Goal: Answer question/provide support

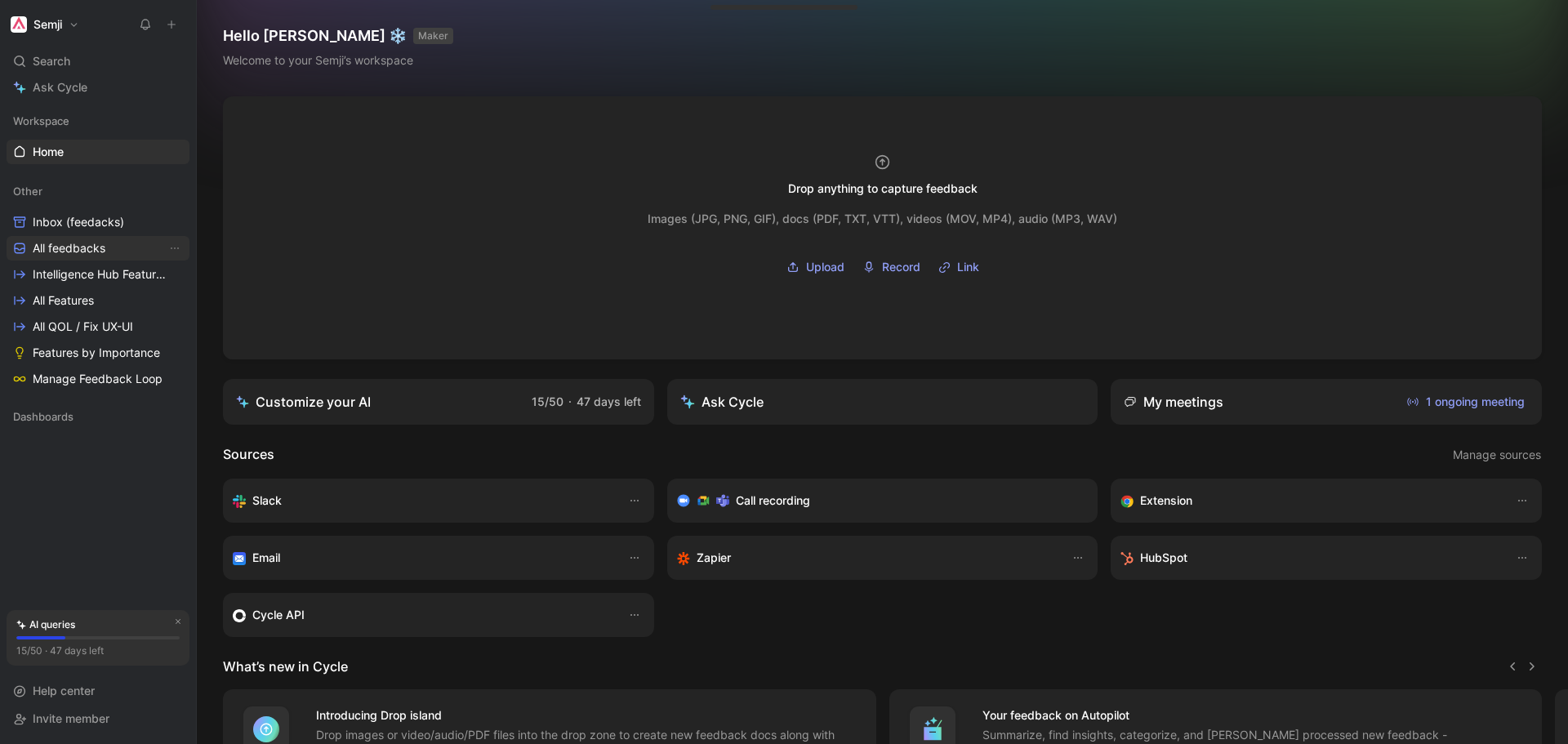
click at [75, 248] on span "All feedbacks" at bounding box center [68, 248] width 72 height 16
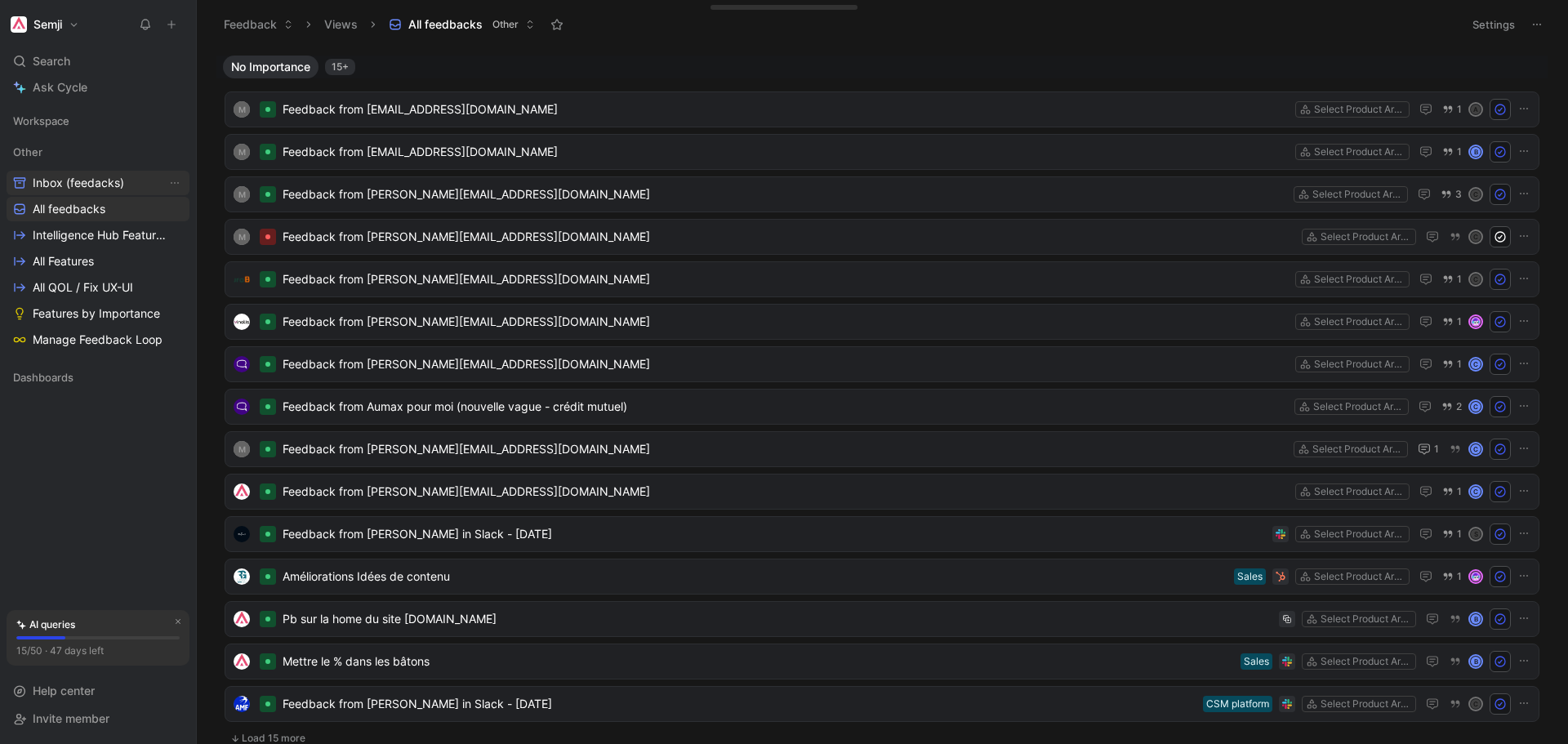
click at [65, 174] on link "Inbox (feedacks)" at bounding box center [98, 183] width 182 height 25
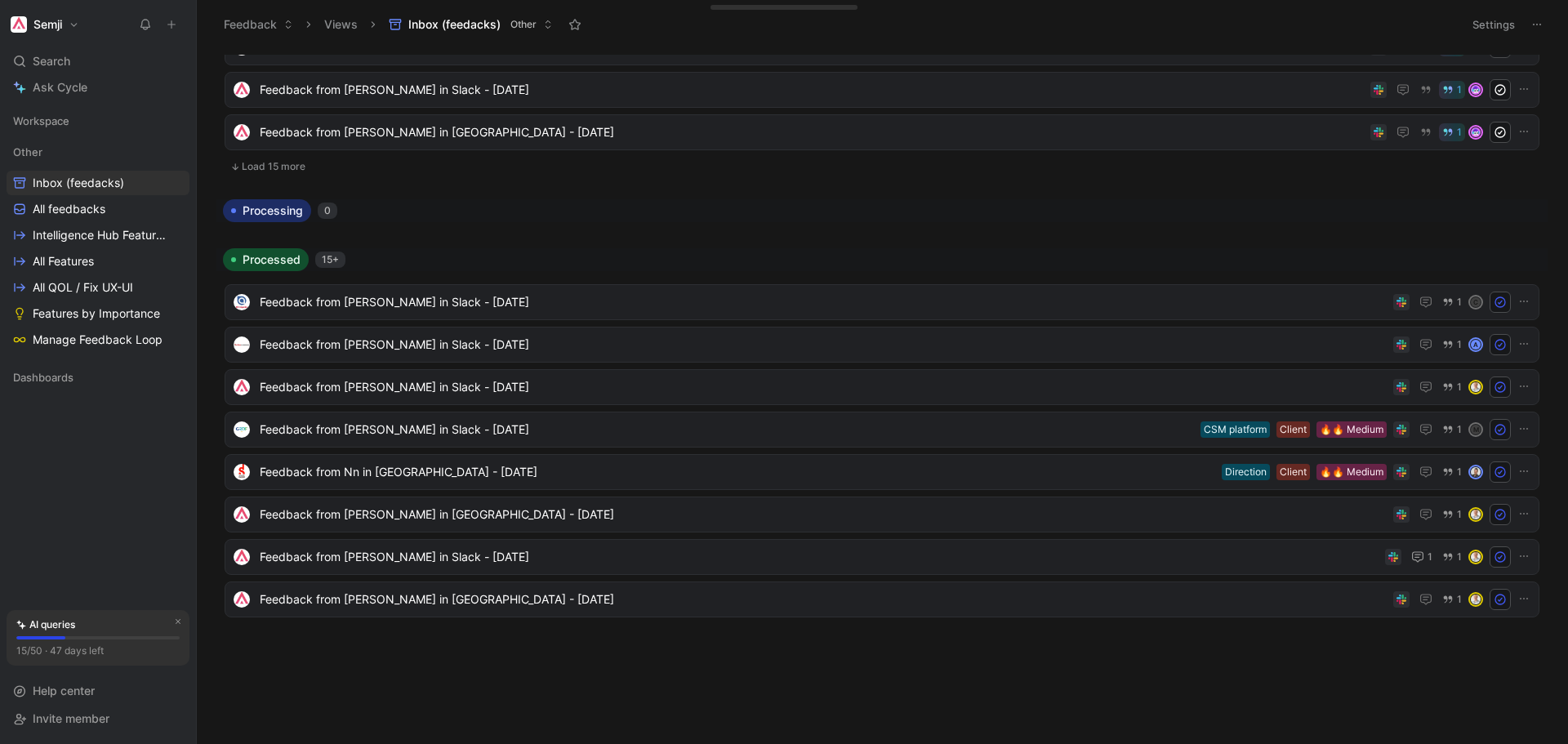
scroll to position [81, 0]
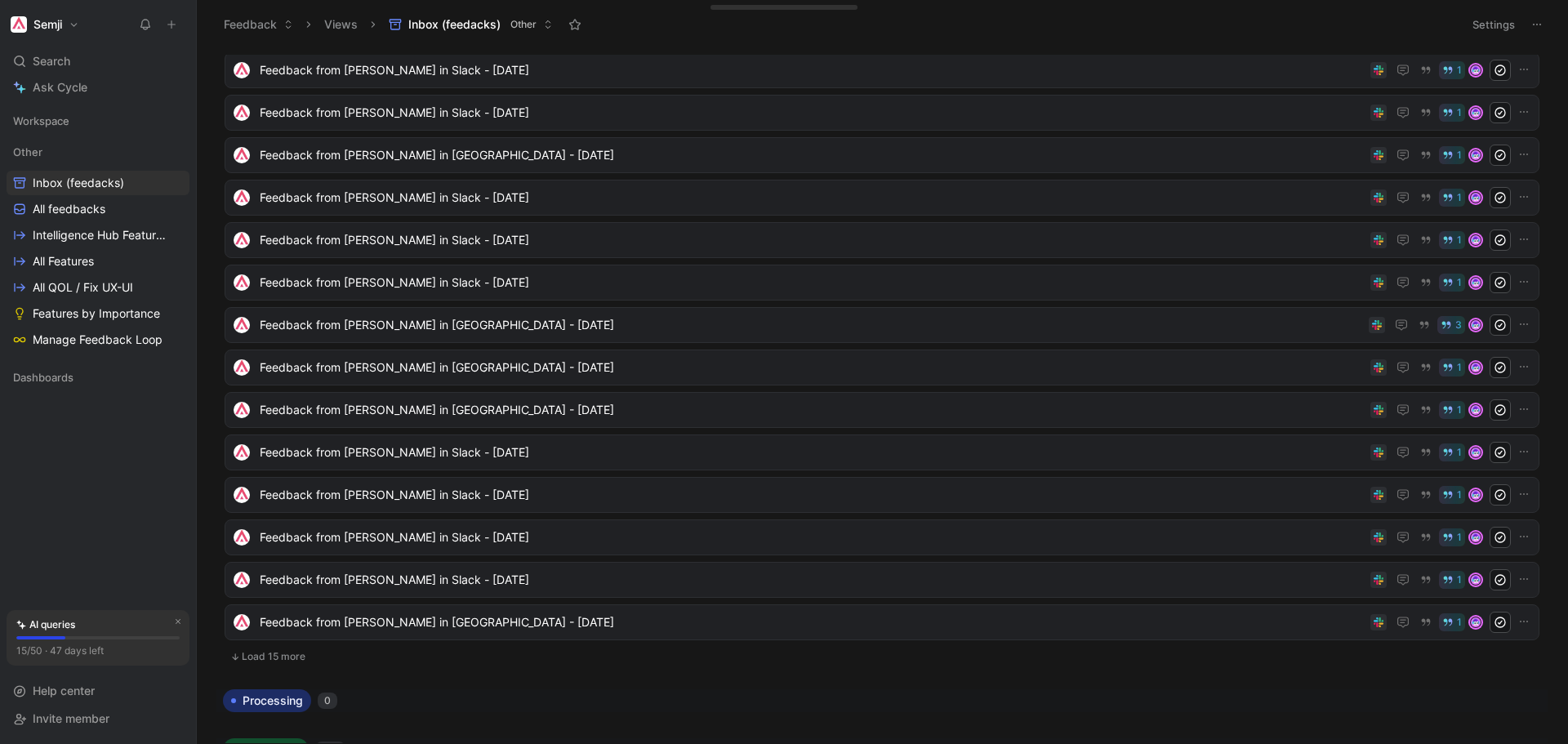
click at [281, 649] on button "Load 15 more" at bounding box center [882, 657] width 1315 height 20
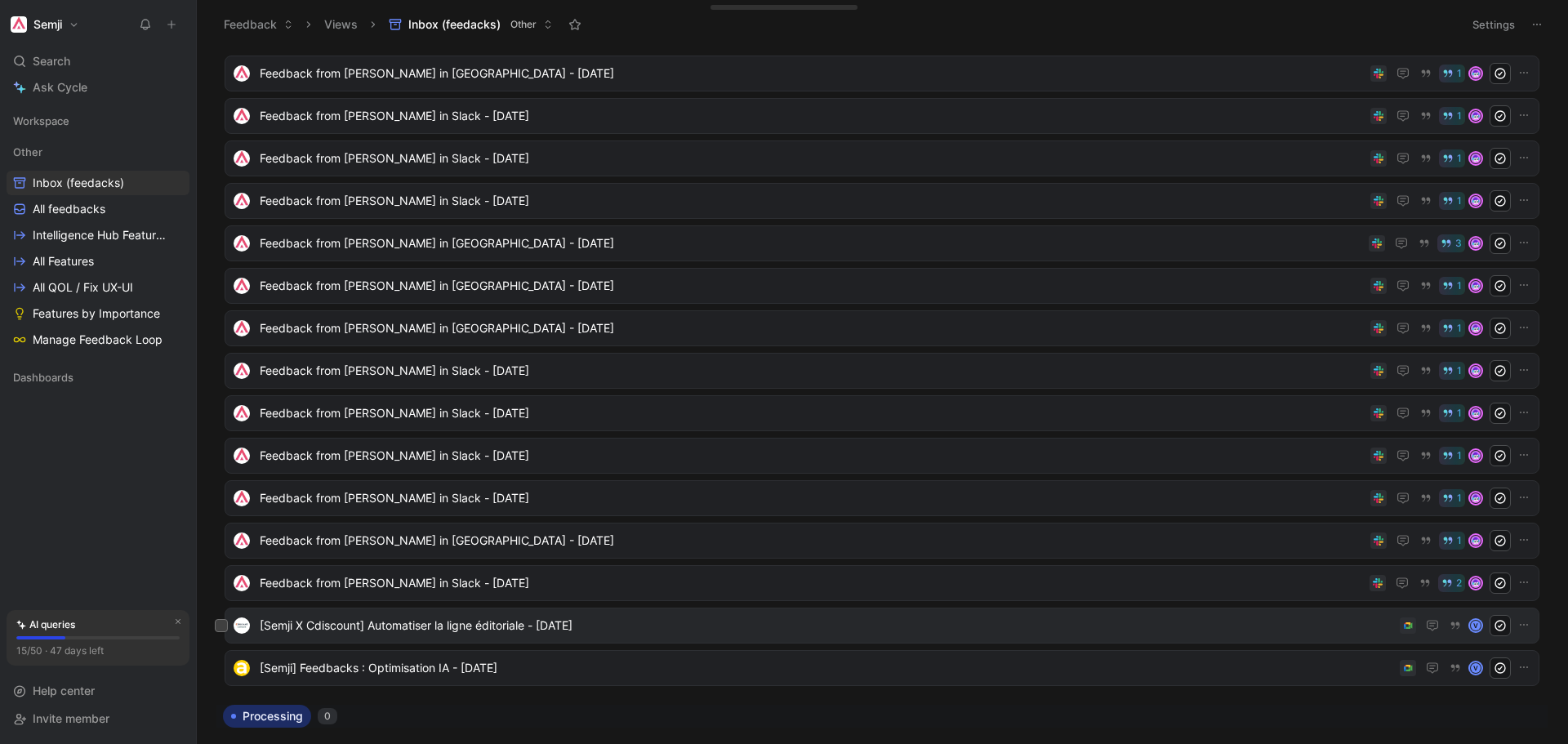
scroll to position [0, 0]
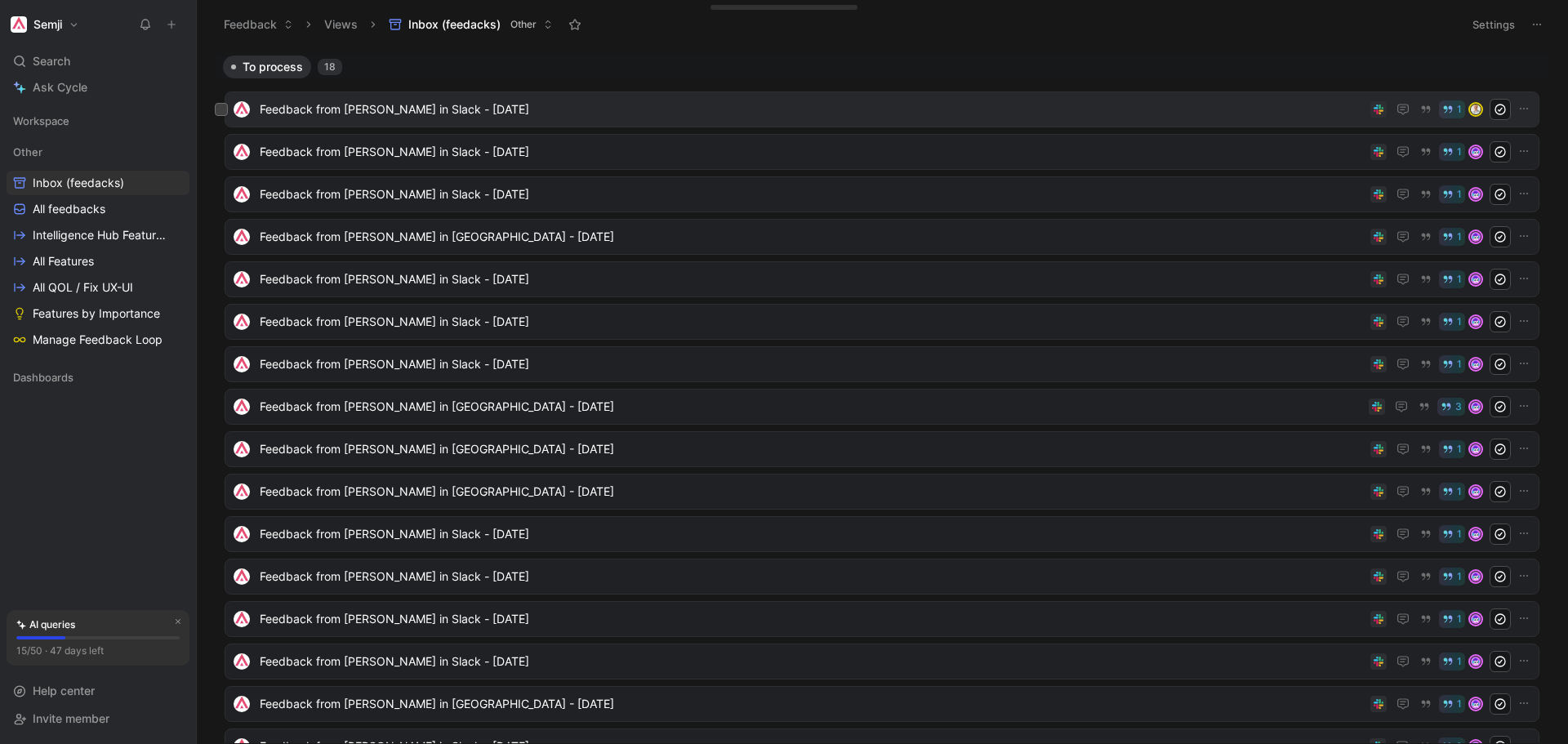
click at [456, 112] on span "Feedback from [PERSON_NAME] in Slack - [DATE]" at bounding box center [811, 109] width 1104 height 20
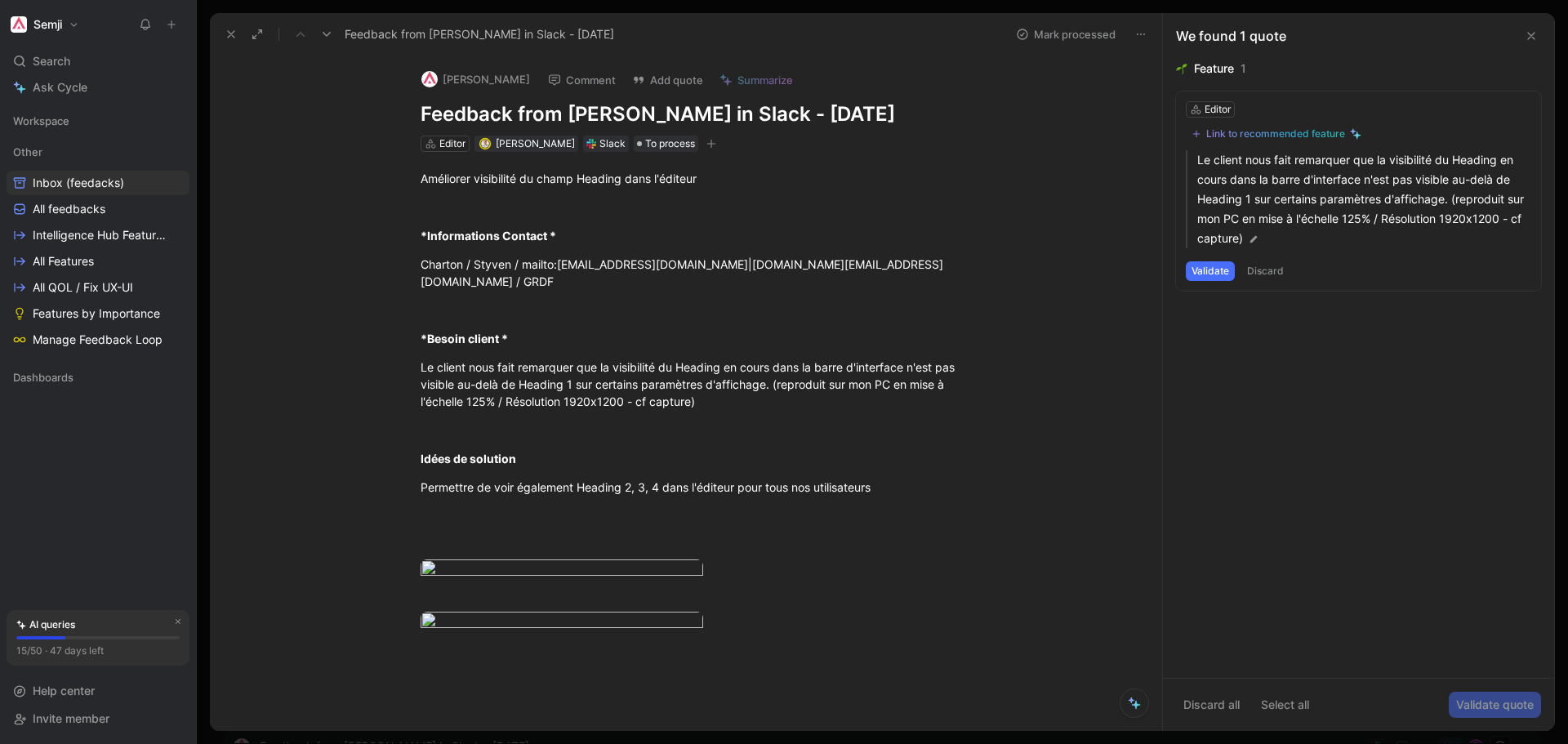
click at [476, 81] on button "[PERSON_NAME]" at bounding box center [476, 79] width 123 height 25
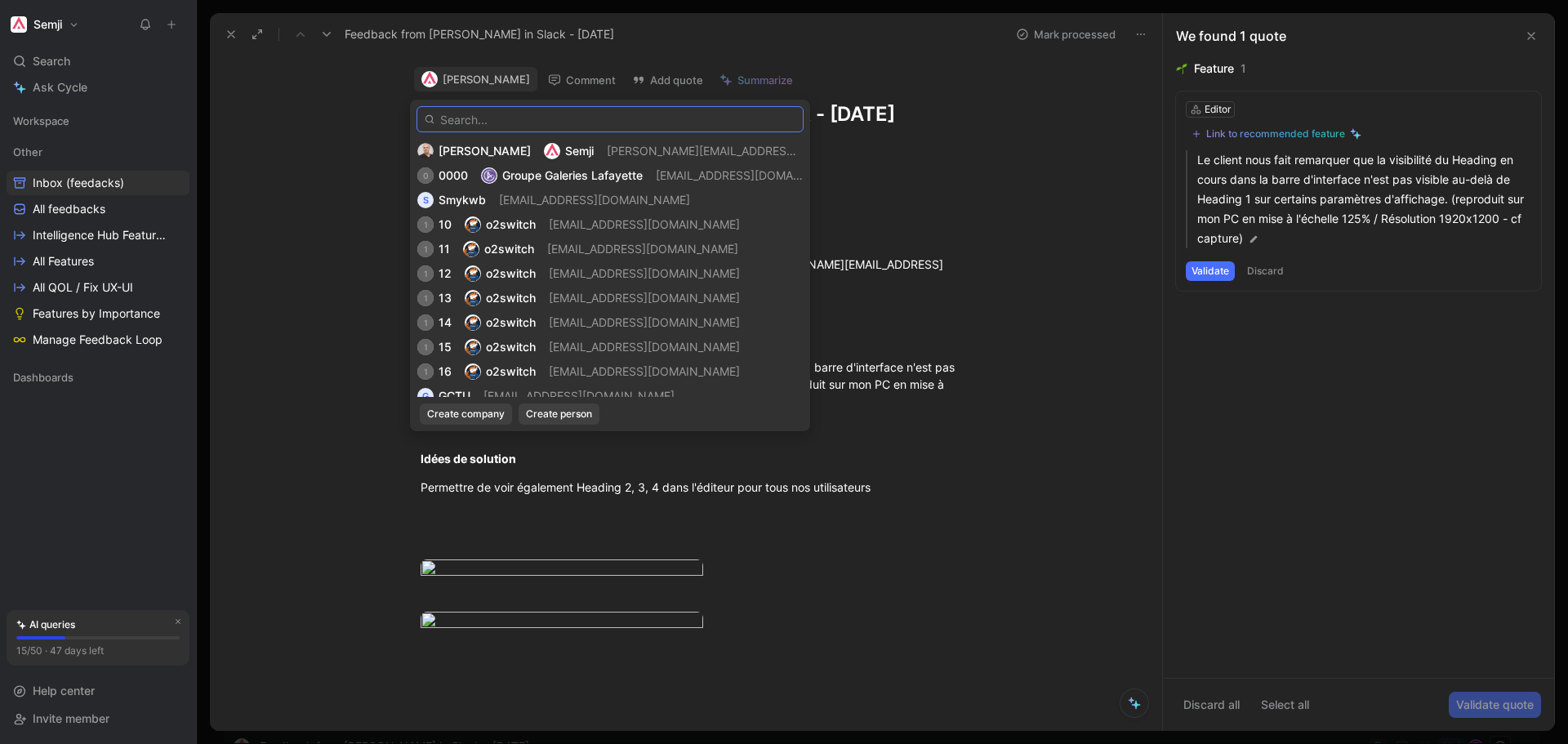
click at [477, 116] on input "text" at bounding box center [610, 119] width 387 height 26
paste input "@[DOMAIN_NAME]"
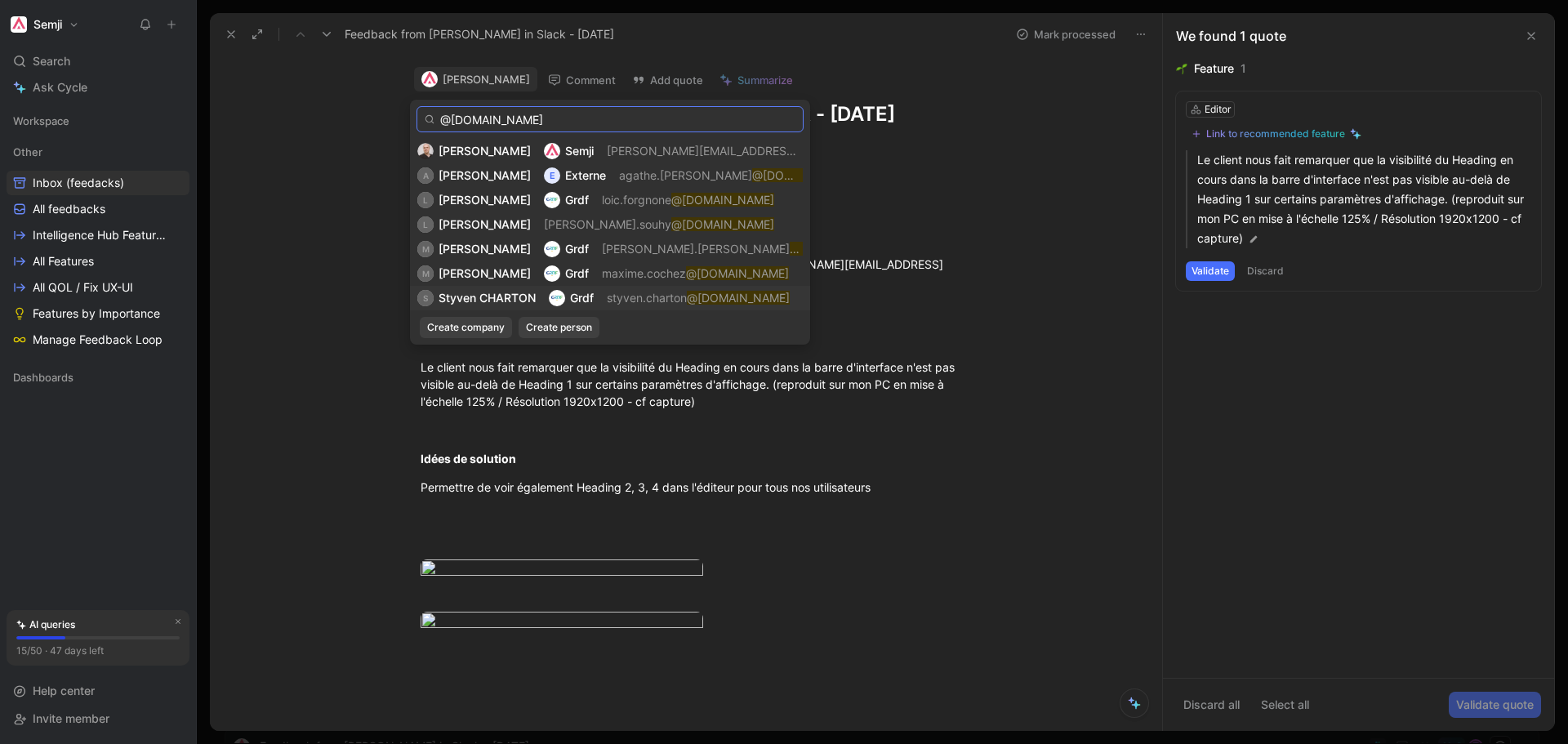
type input "@[DOMAIN_NAME]"
click at [478, 294] on span "Styven CHARTON" at bounding box center [487, 298] width 97 height 14
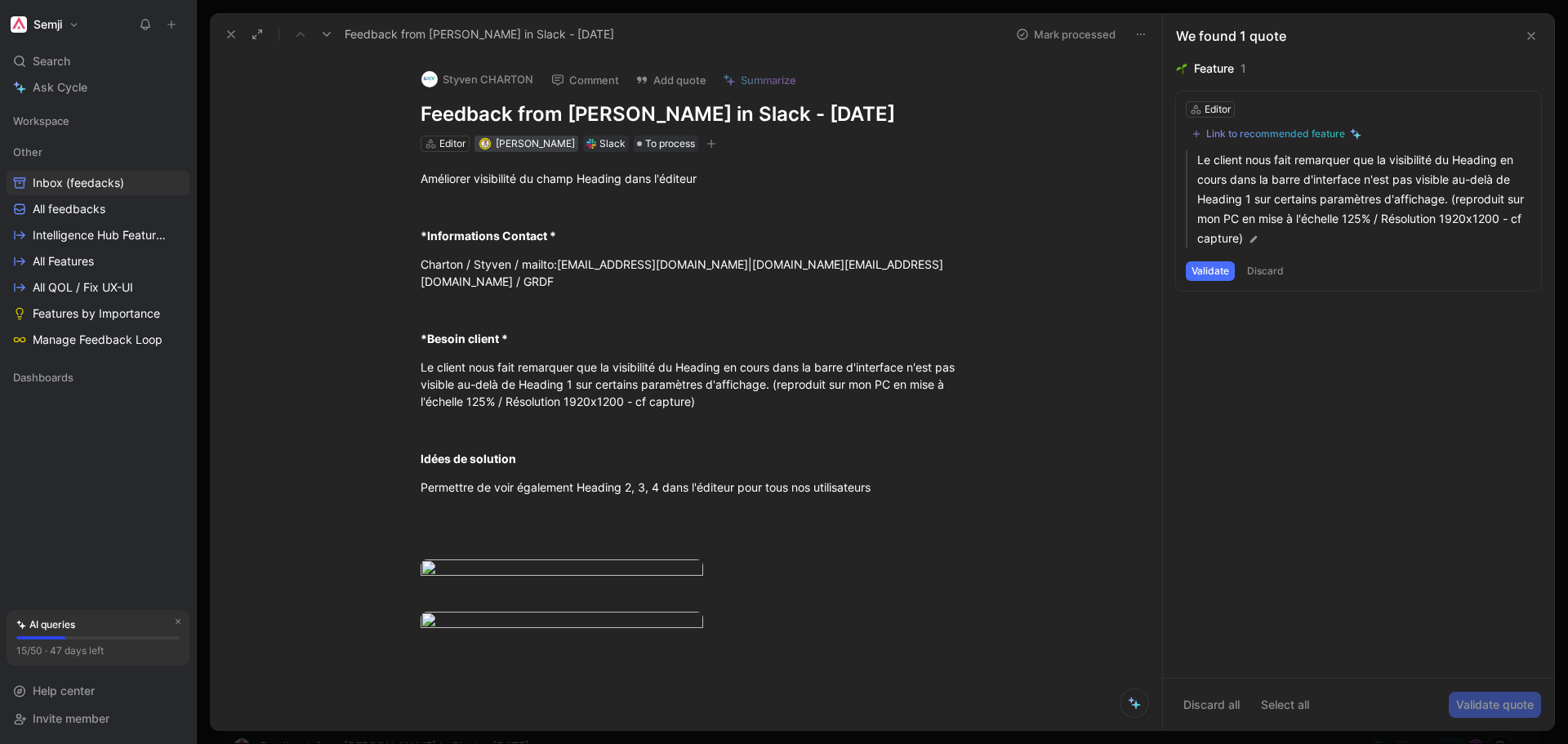
click at [518, 140] on span "[PERSON_NAME]" at bounding box center [536, 143] width 79 height 12
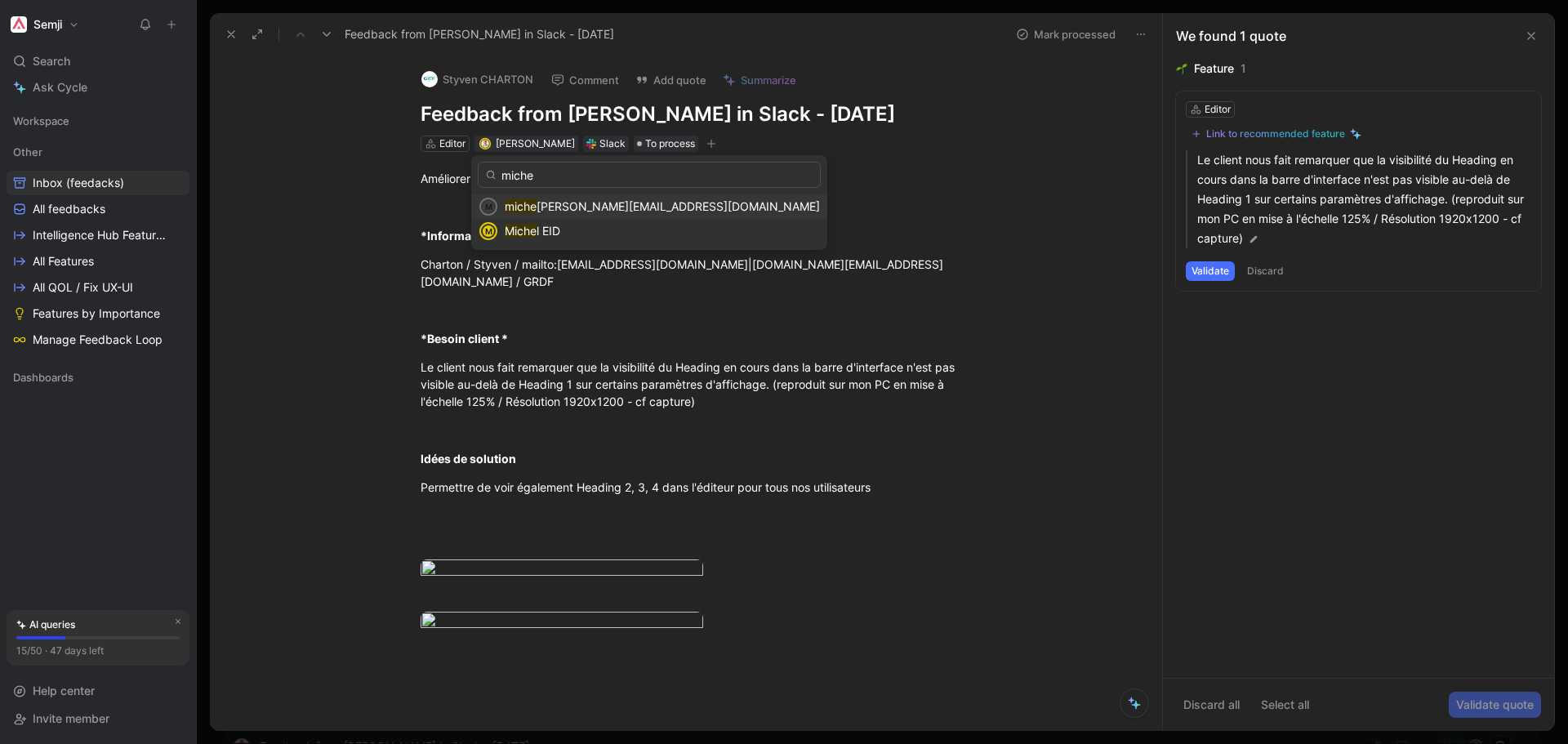
type input "miche"
click at [528, 201] on mark "miche" at bounding box center [521, 206] width 32 height 14
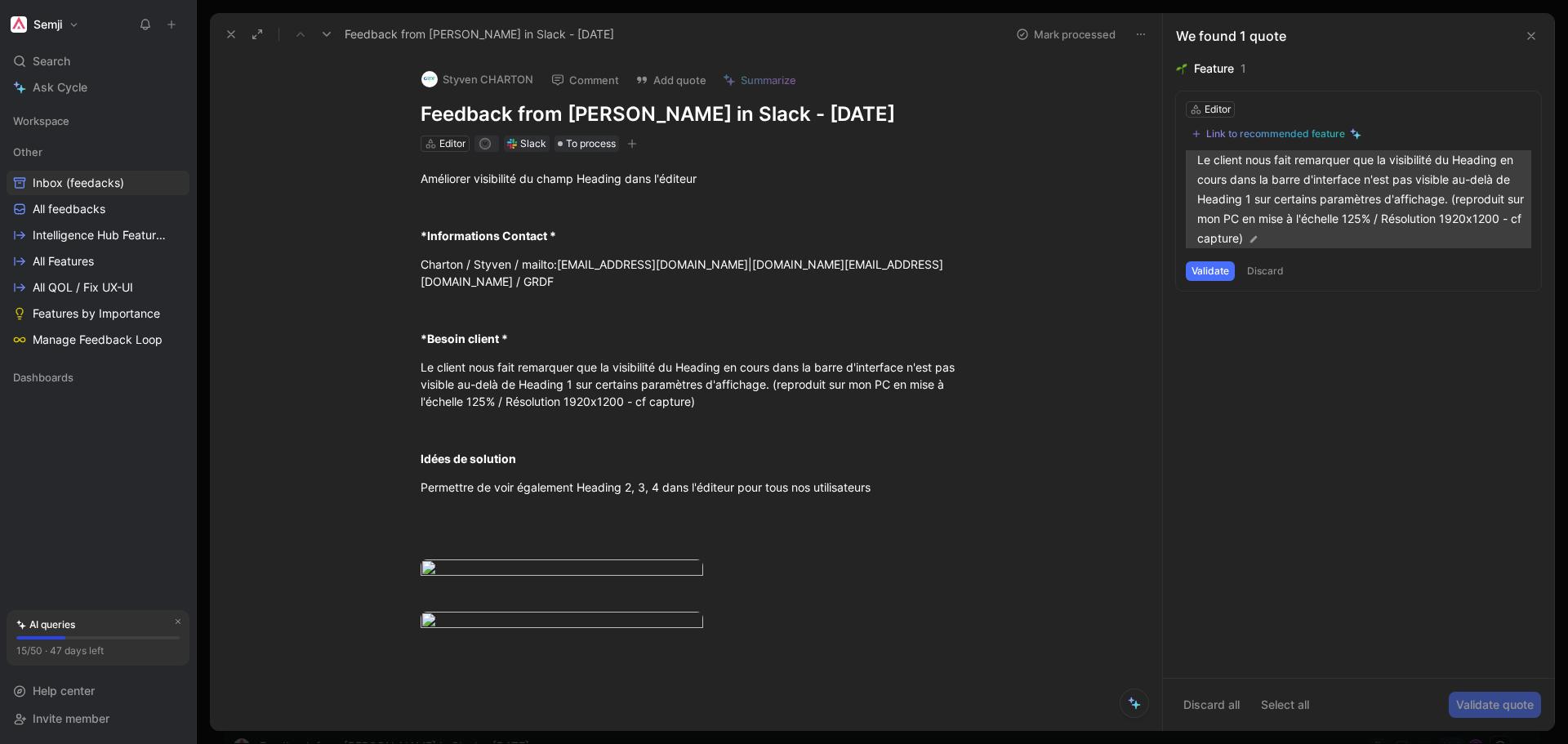
click at [1255, 239] on img at bounding box center [1254, 240] width 12 height 12
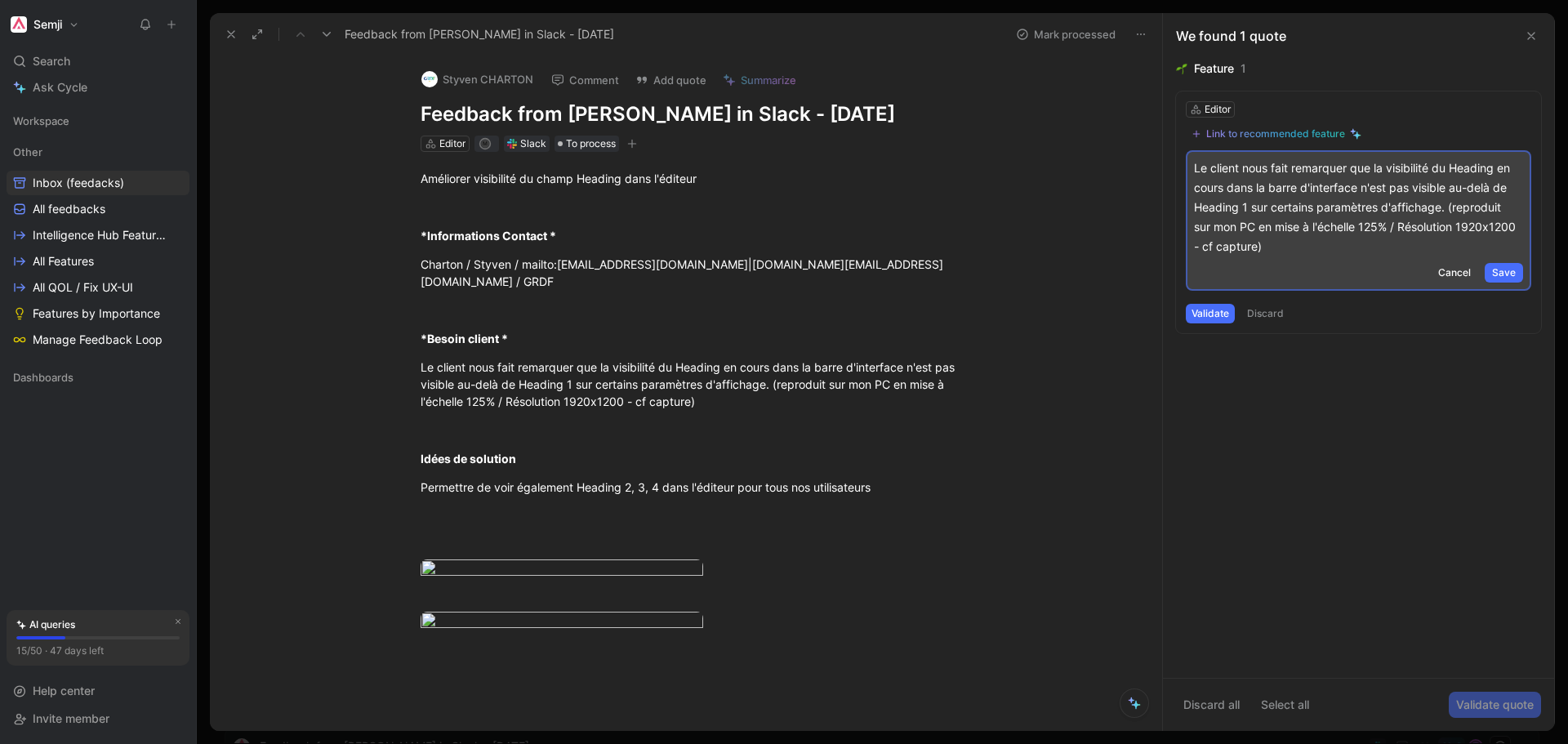
click at [1216, 315] on button "Validate" at bounding box center [1210, 313] width 49 height 20
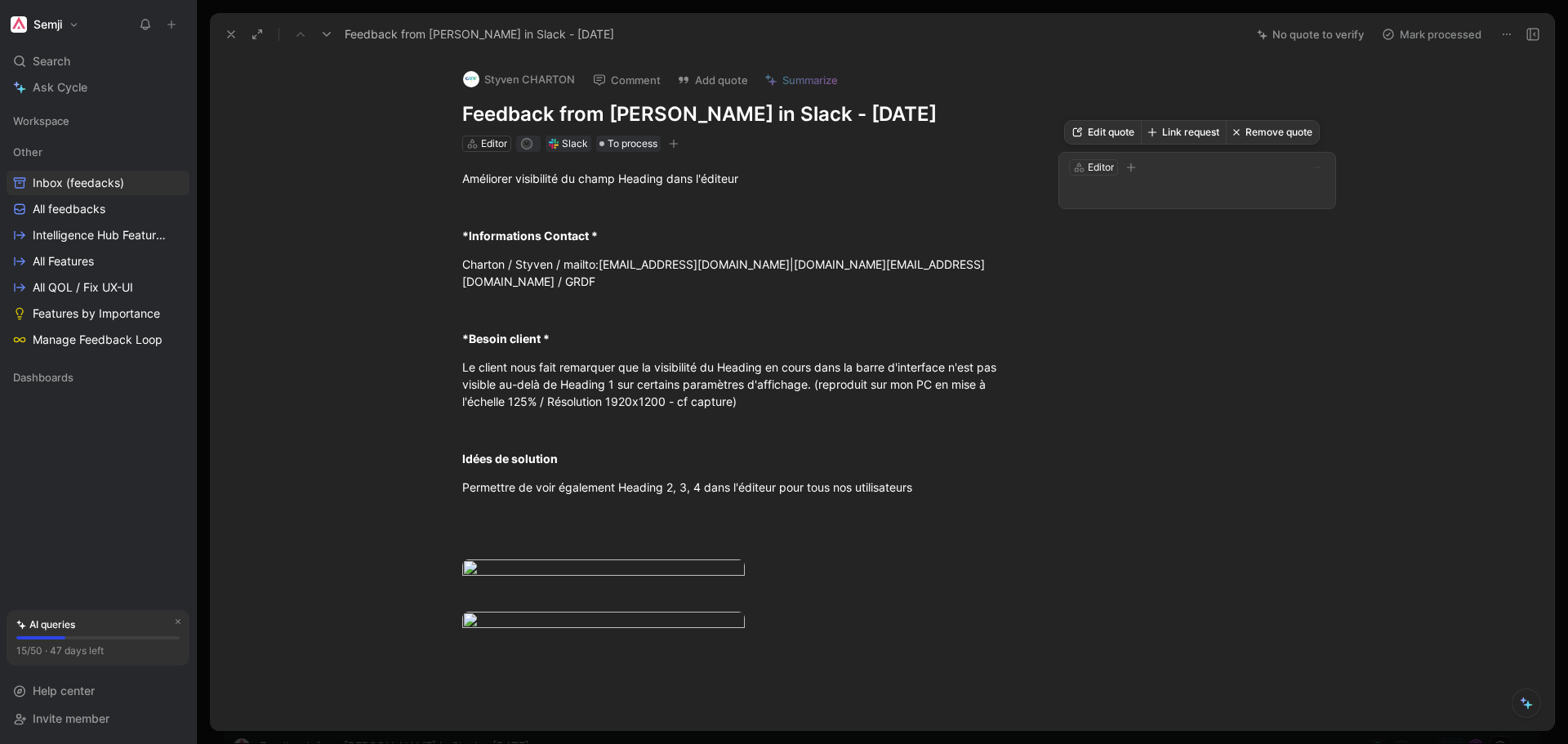
click at [1114, 133] on button "Edit quote" at bounding box center [1103, 132] width 76 height 23
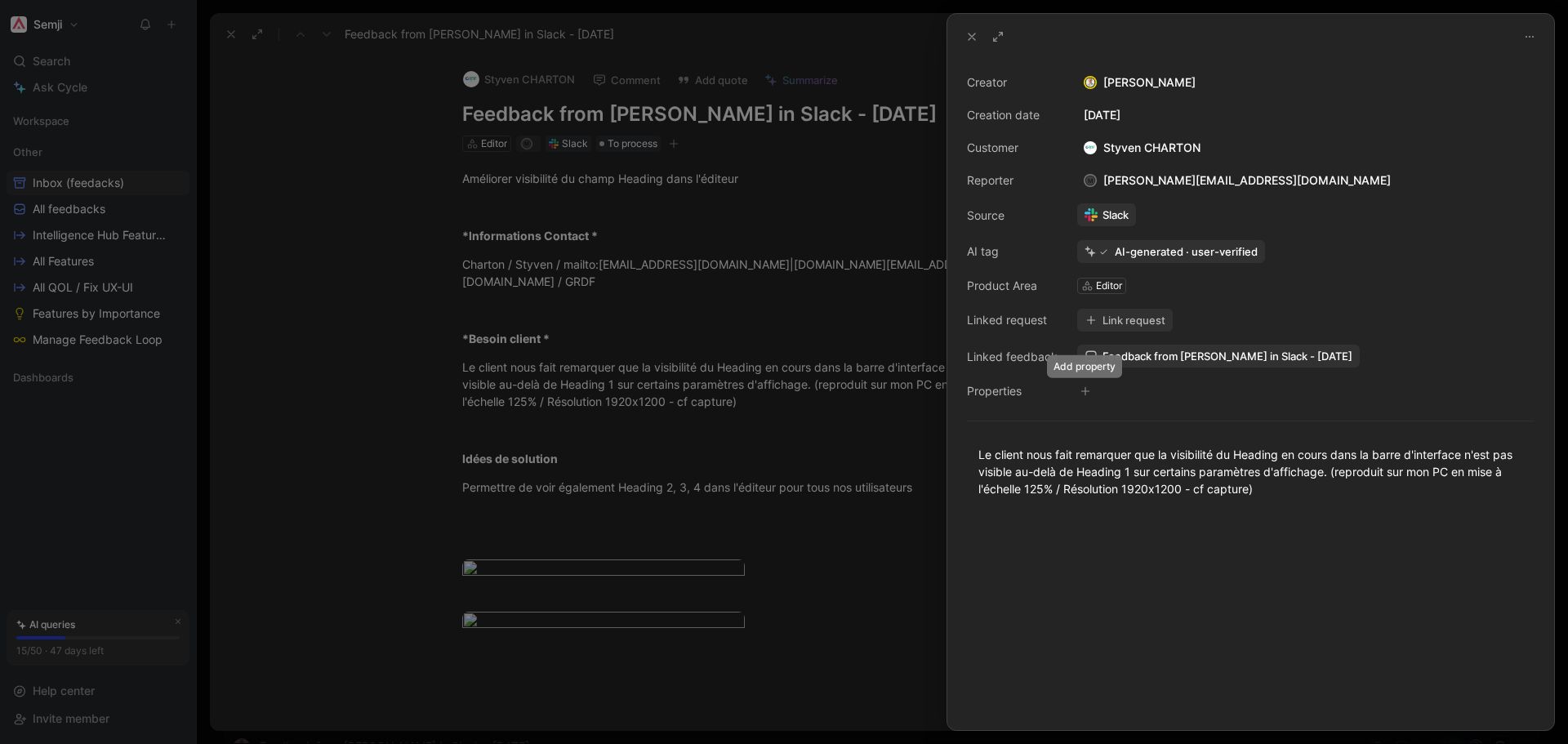
click at [1090, 394] on button "button" at bounding box center [1085, 391] width 16 height 16
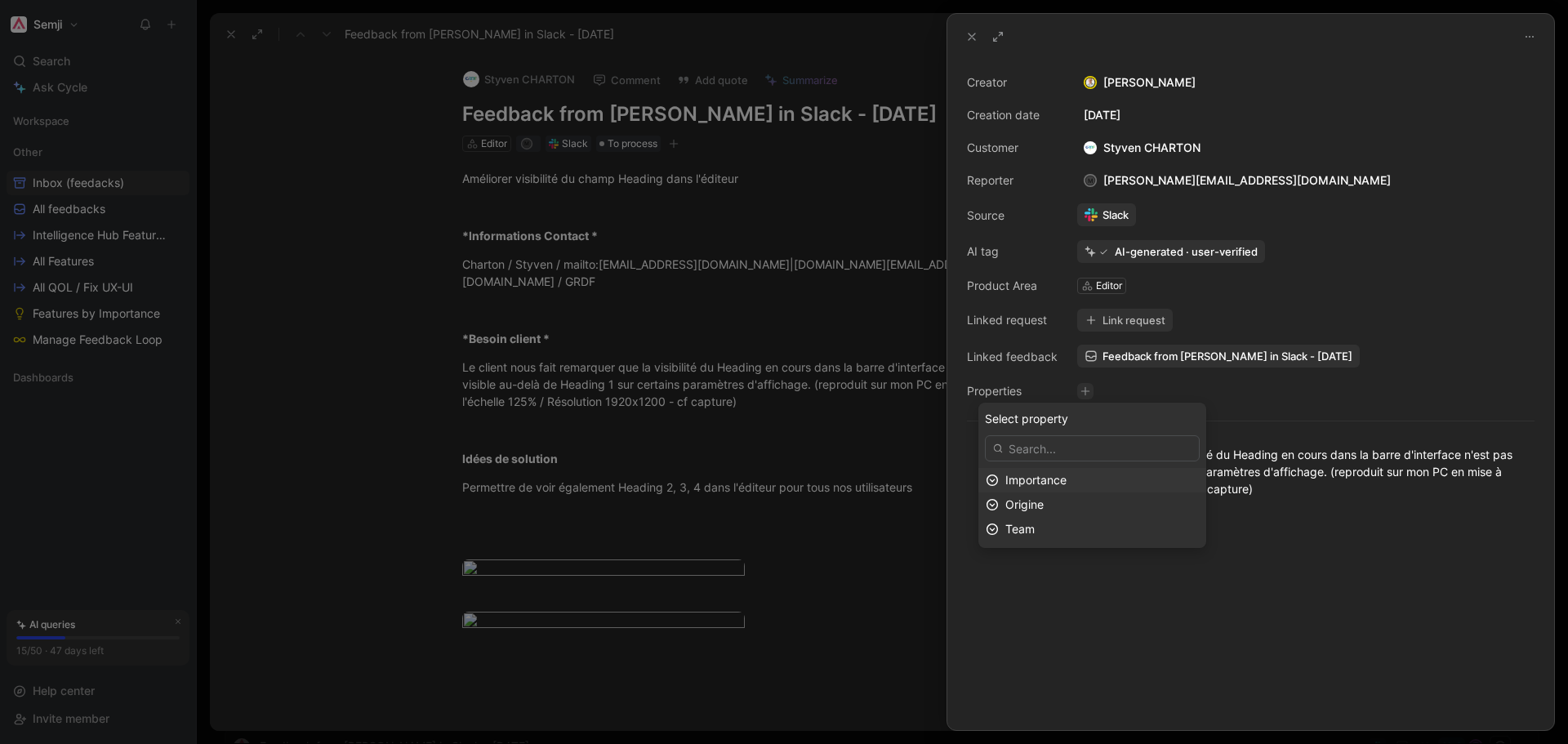
click at [1060, 482] on span "Importance" at bounding box center [1036, 480] width 61 height 14
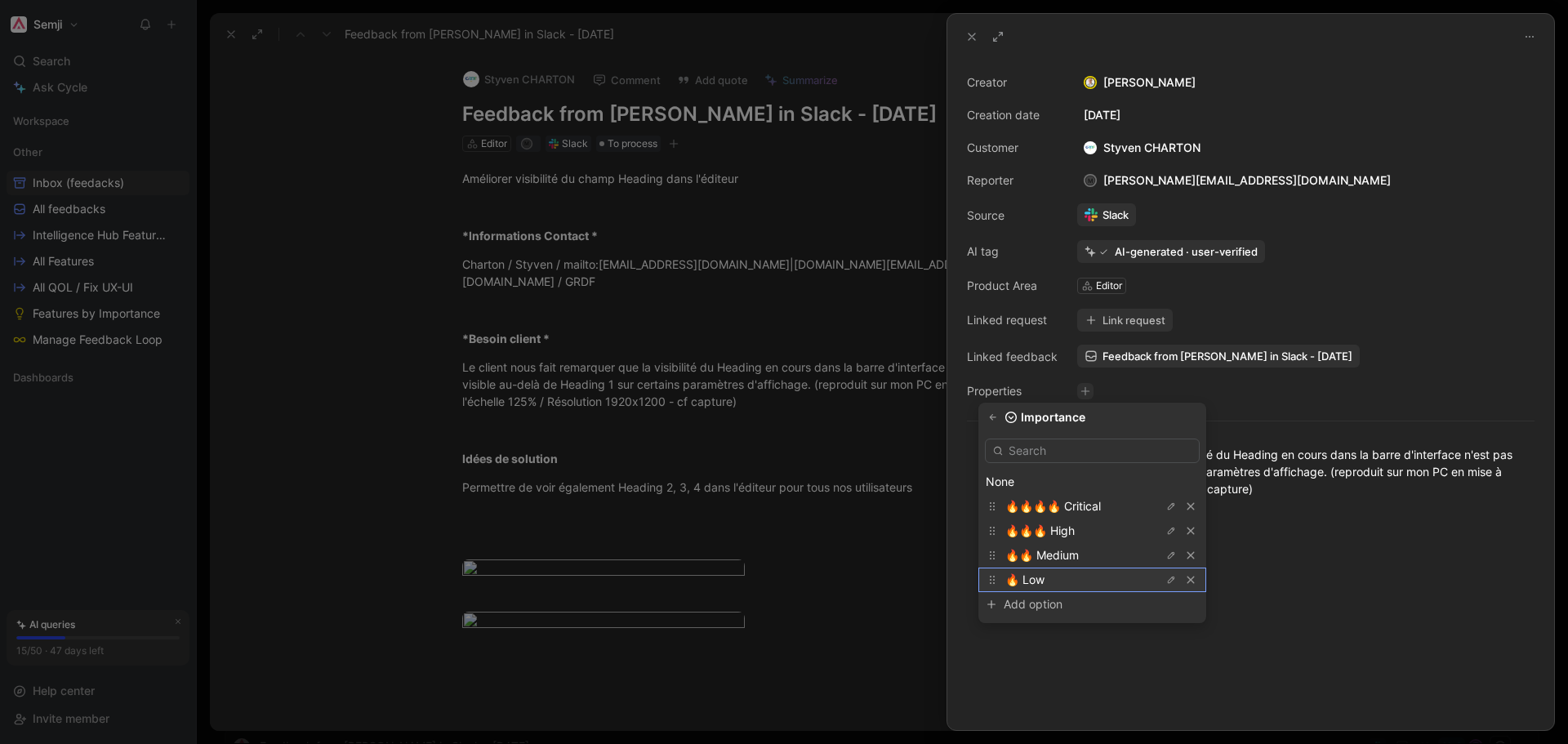
click at [1056, 576] on div "🔥 Low" at bounding box center [1067, 580] width 123 height 20
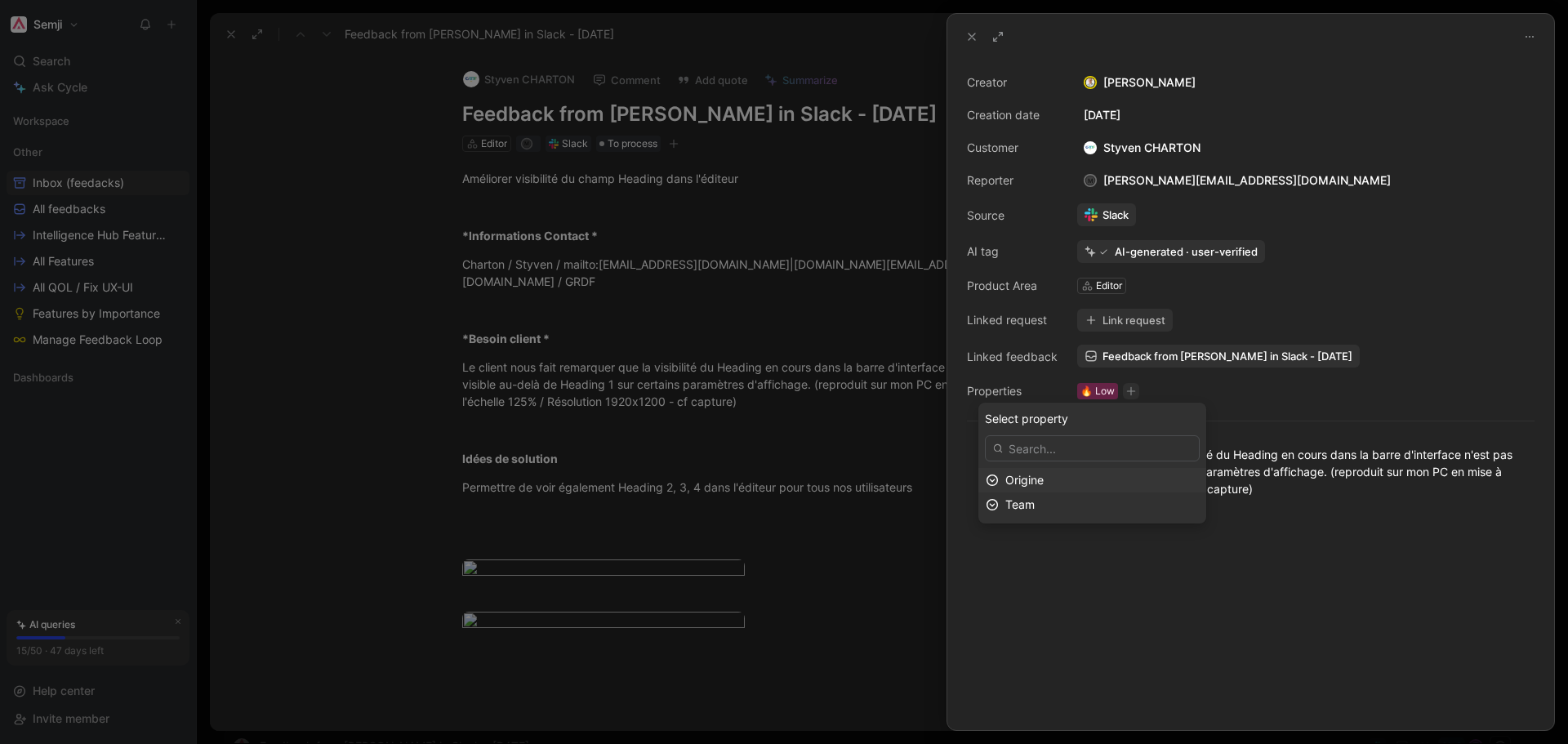
click at [1050, 483] on div "Origine" at bounding box center [1102, 480] width 193 height 20
click at [1049, 535] on div "Client" at bounding box center [1067, 531] width 123 height 20
click at [1030, 483] on span "Team" at bounding box center [1021, 480] width 30 height 14
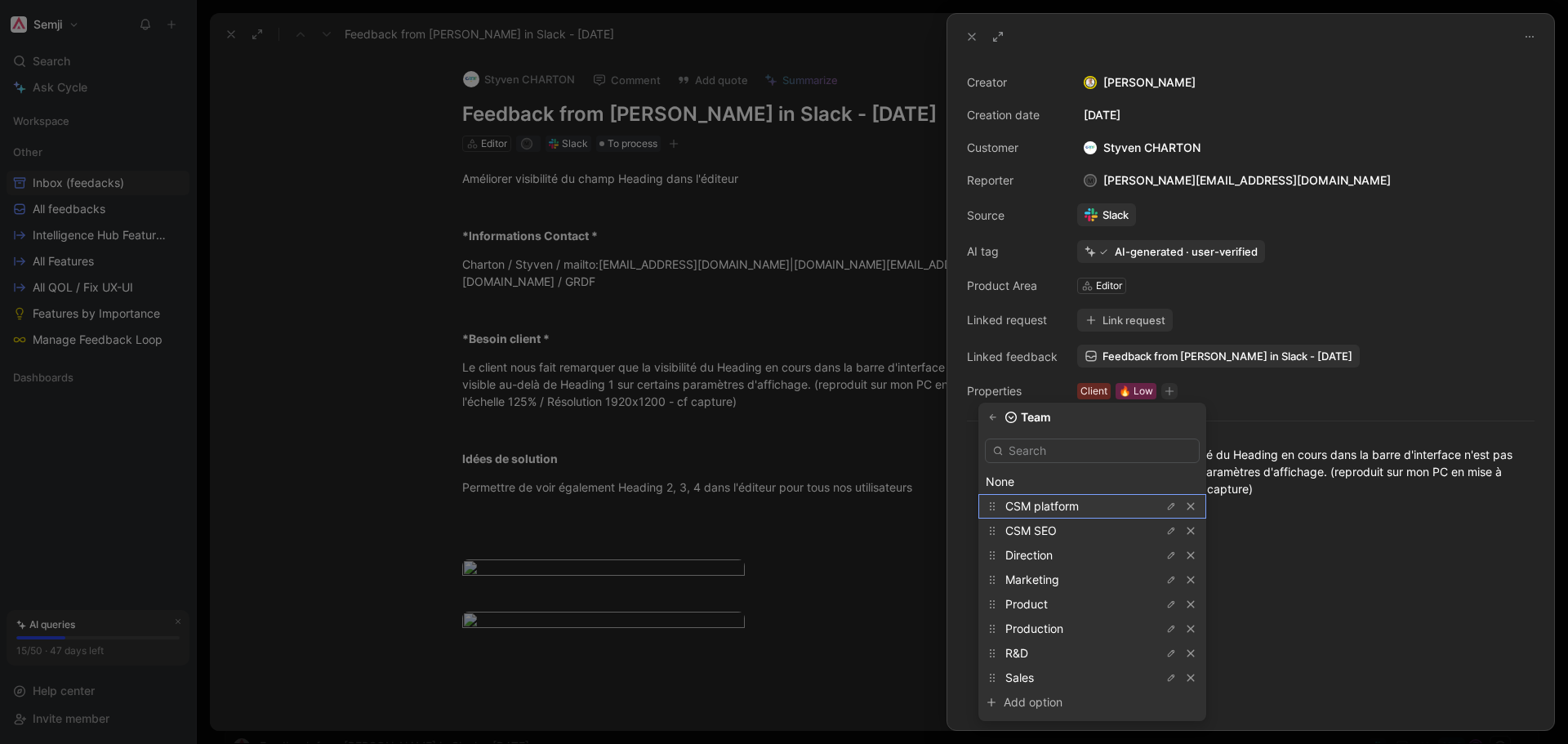
click at [1052, 508] on span "CSM platform" at bounding box center [1042, 506] width 73 height 14
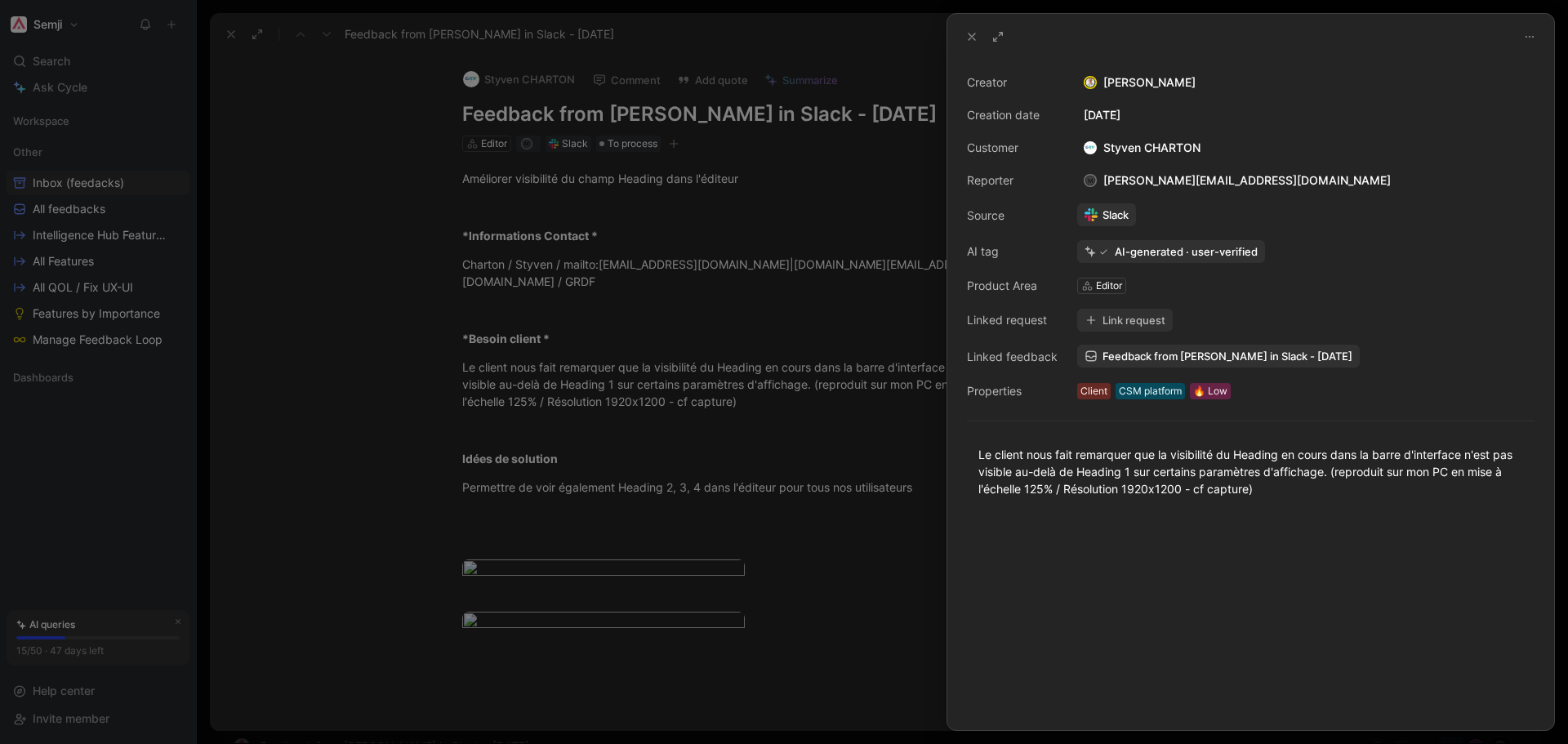
click at [1089, 590] on div at bounding box center [1251, 623] width 607 height 215
click at [1135, 317] on button "Link request" at bounding box center [1125, 319] width 95 height 23
click at [1132, 322] on button "Link request" at bounding box center [1125, 319] width 95 height 23
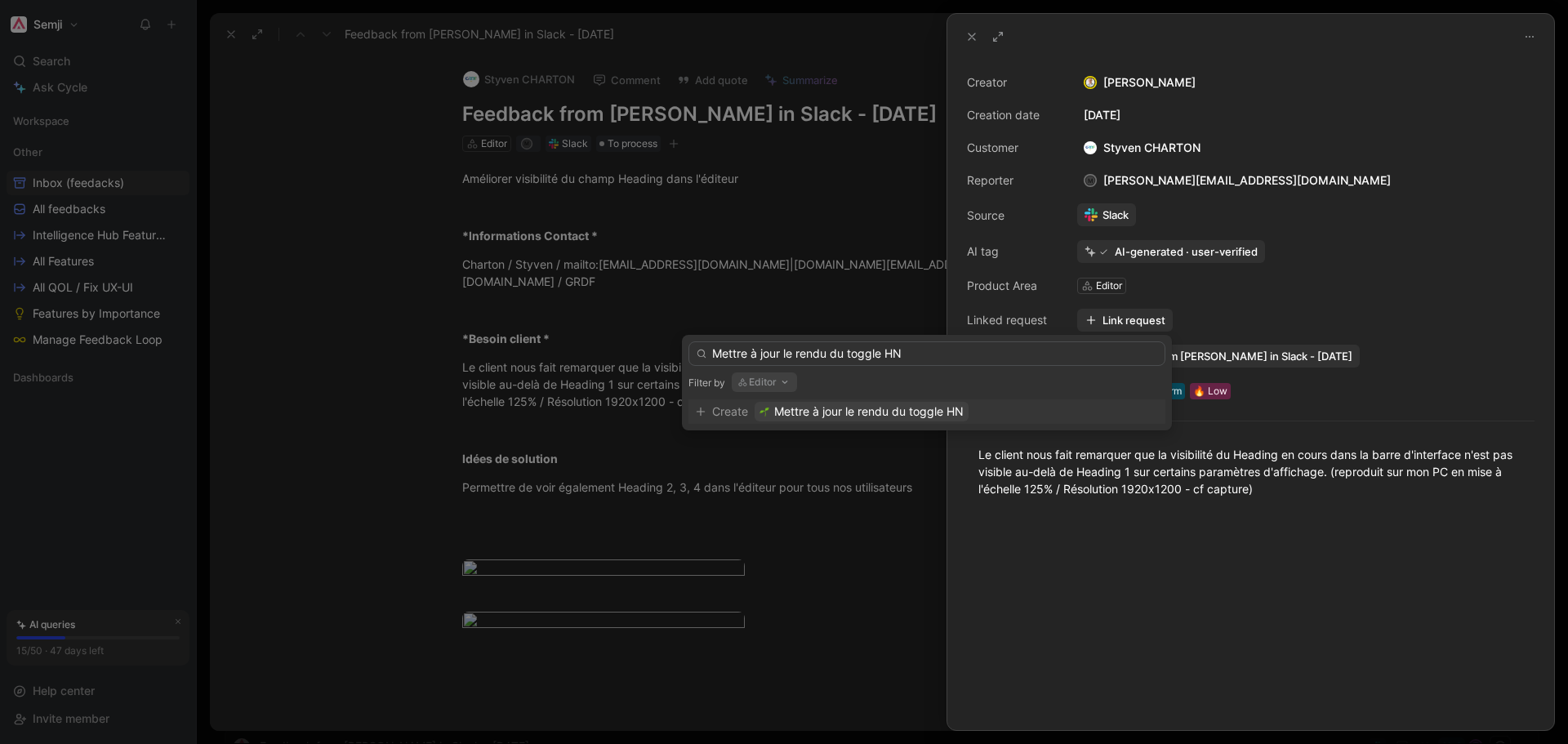
type input "Mettre à jour le rendu du toggle HN"
click at [835, 413] on span "Mettre à jour le rendu du toggle HN" at bounding box center [869, 412] width 189 height 20
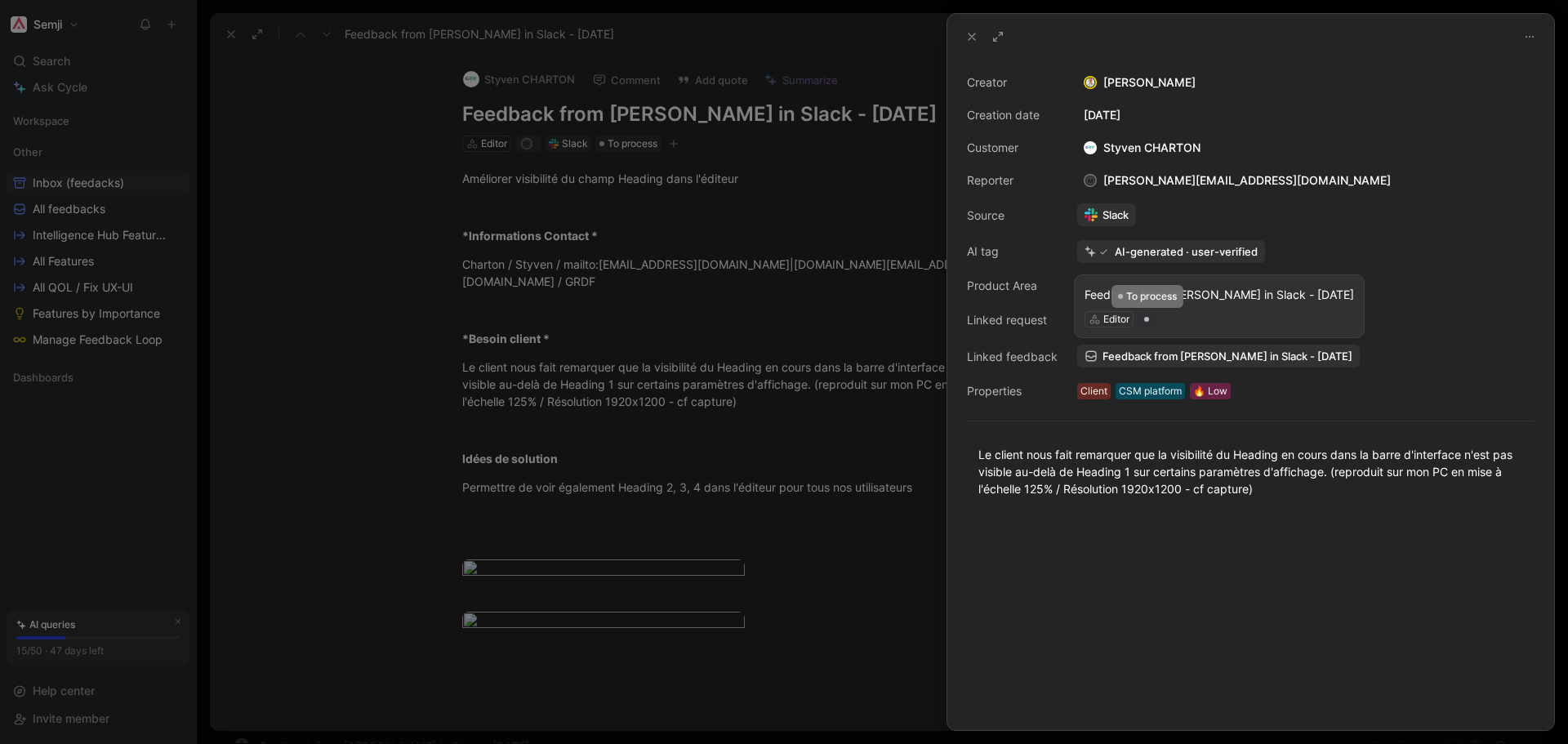
click at [1148, 320] on div at bounding box center [1146, 319] width 5 height 5
click at [1118, 320] on div "Editor" at bounding box center [1117, 319] width 26 height 16
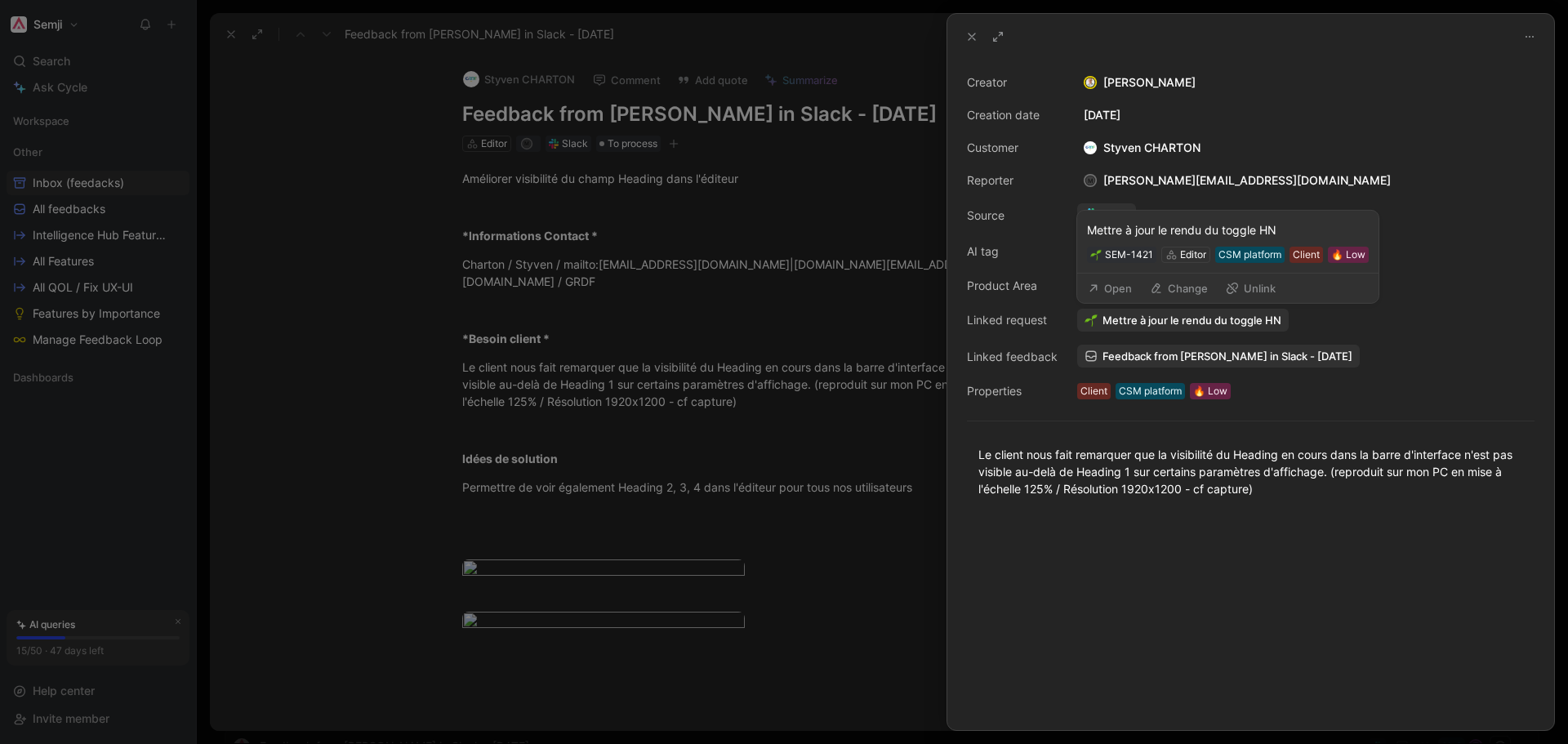
click at [1149, 315] on span "Mettre à jour le rendu du toggle HN" at bounding box center [1192, 319] width 179 height 15
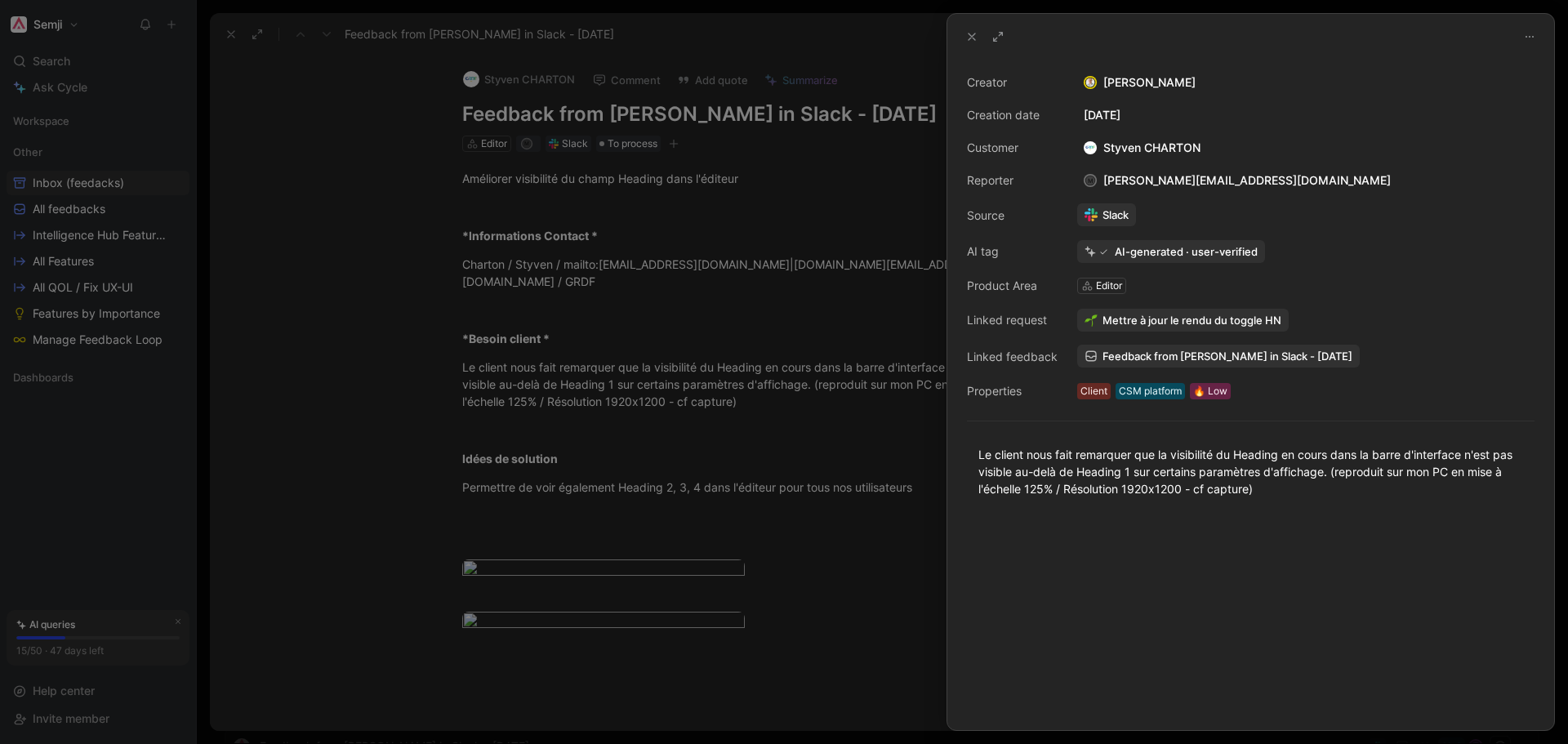
click at [970, 39] on icon at bounding box center [971, 36] width 13 height 13
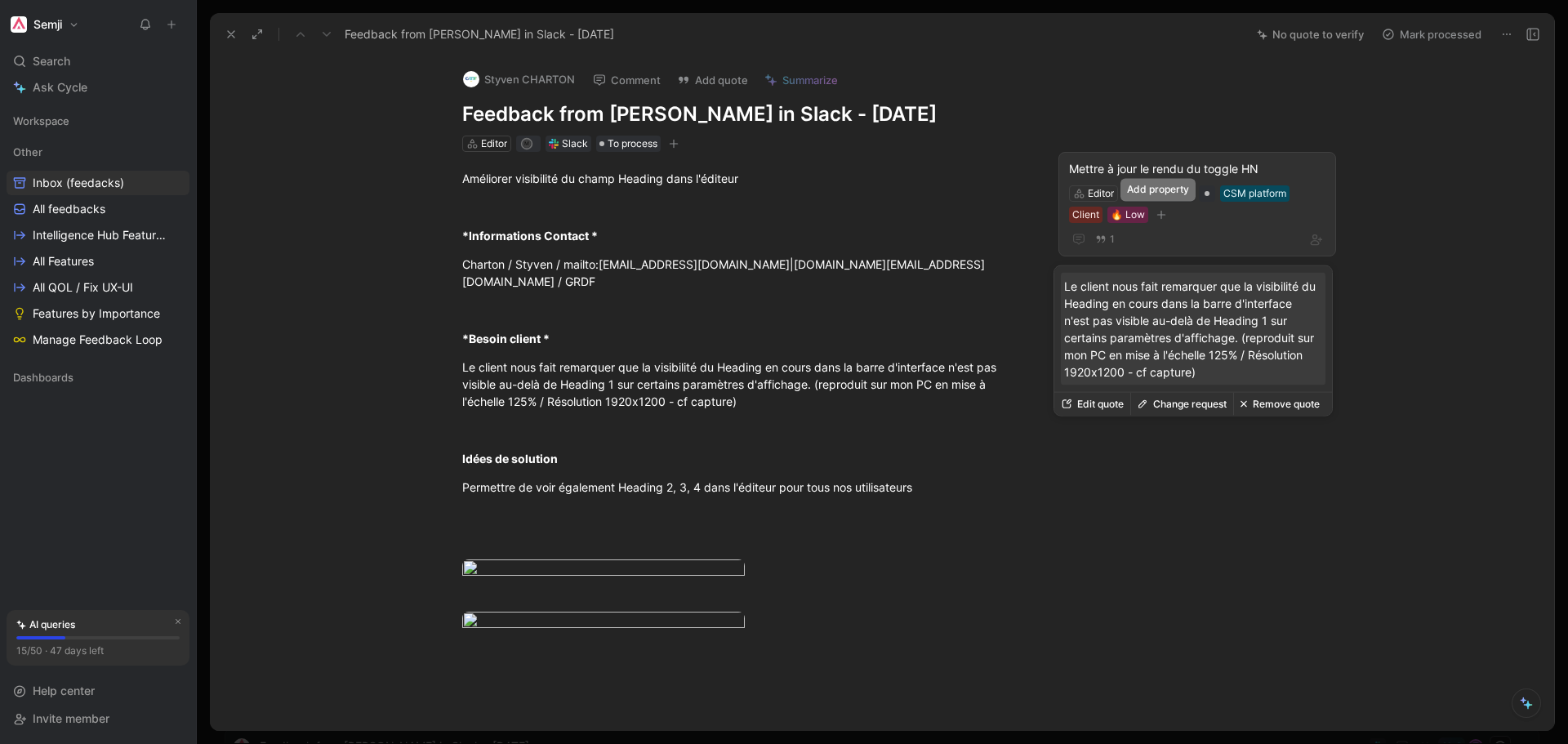
click at [1159, 213] on icon "button" at bounding box center [1161, 215] width 10 height 10
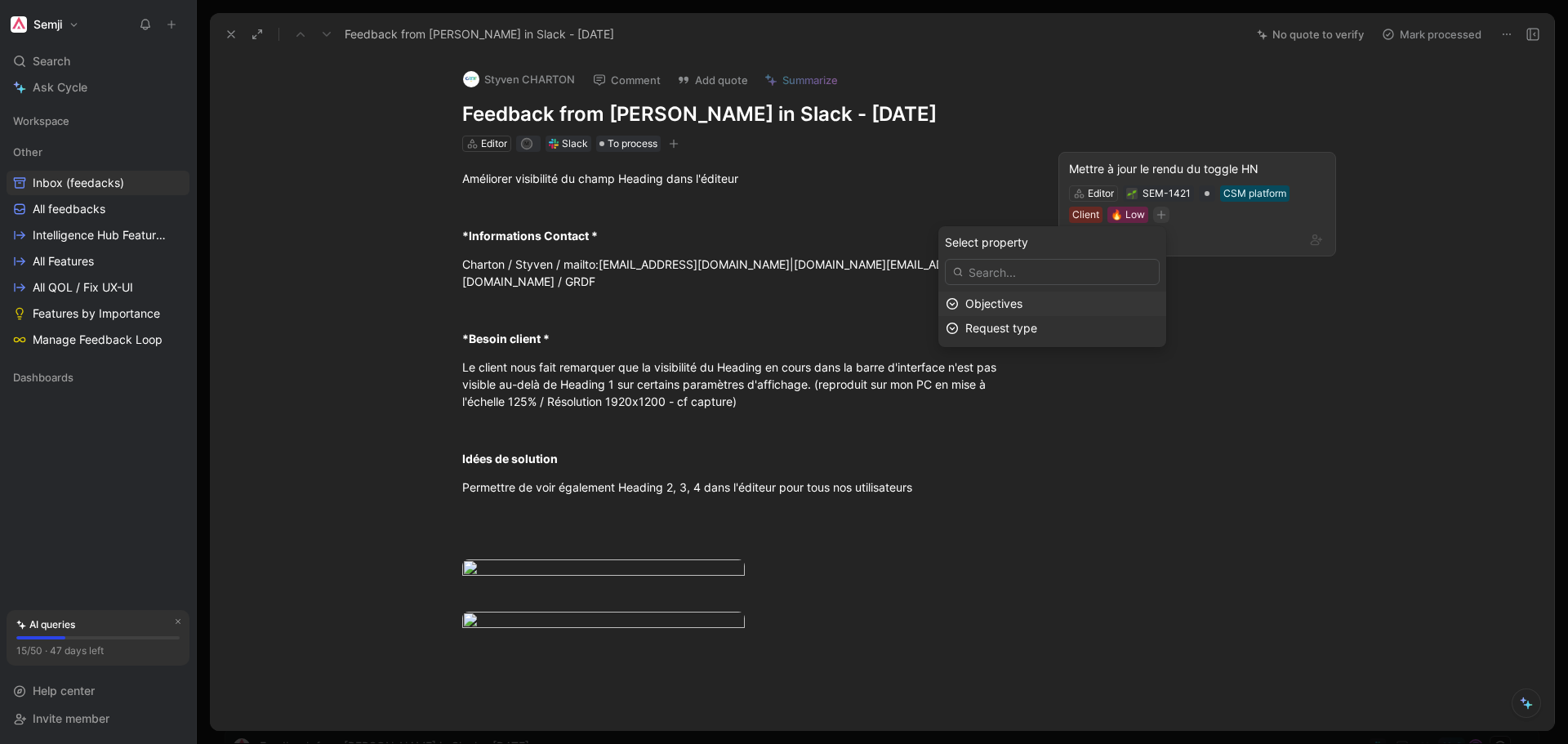
click at [1023, 303] on span "Objectives" at bounding box center [994, 304] width 58 height 14
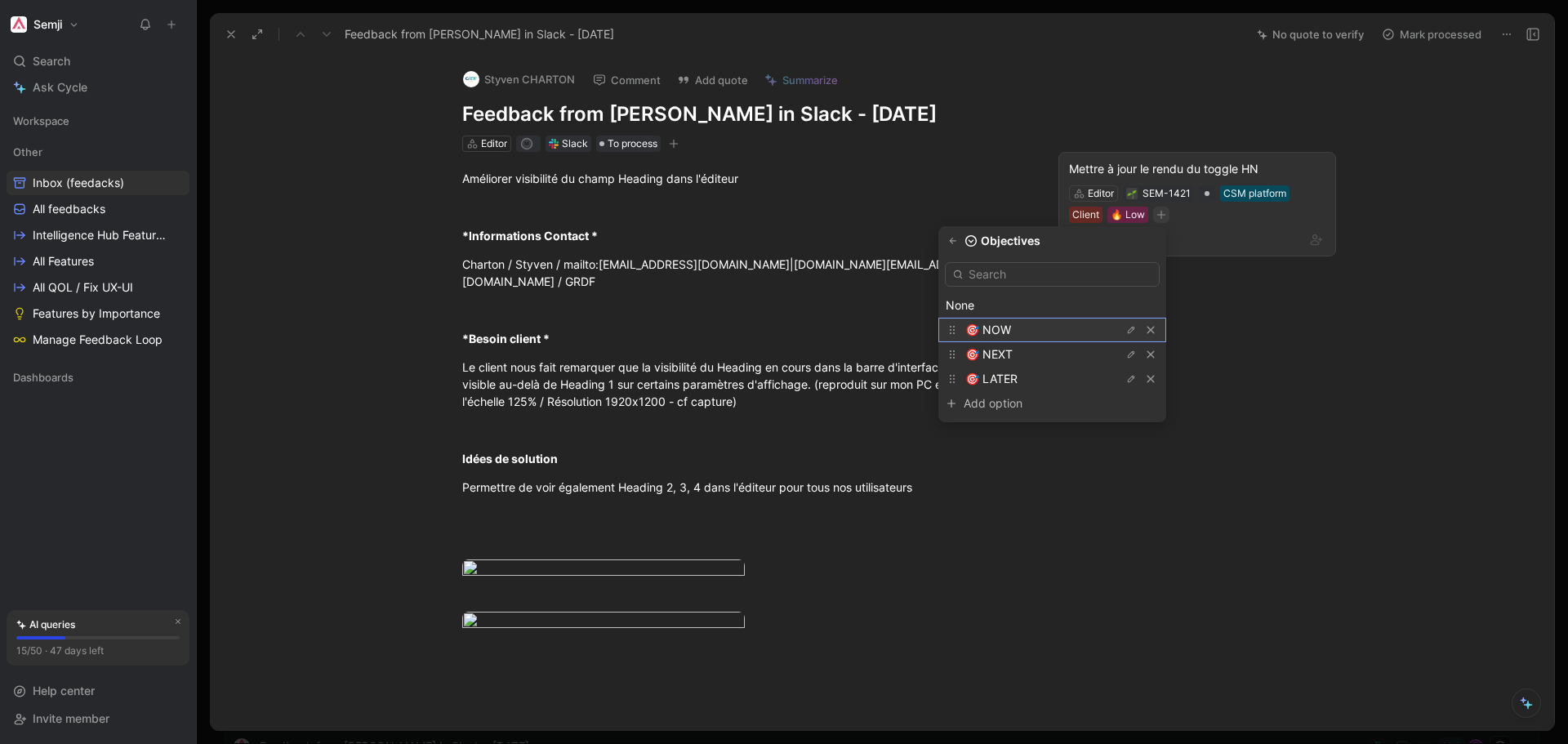
click at [1032, 328] on div "🎯 NOW" at bounding box center [1026, 330] width 123 height 20
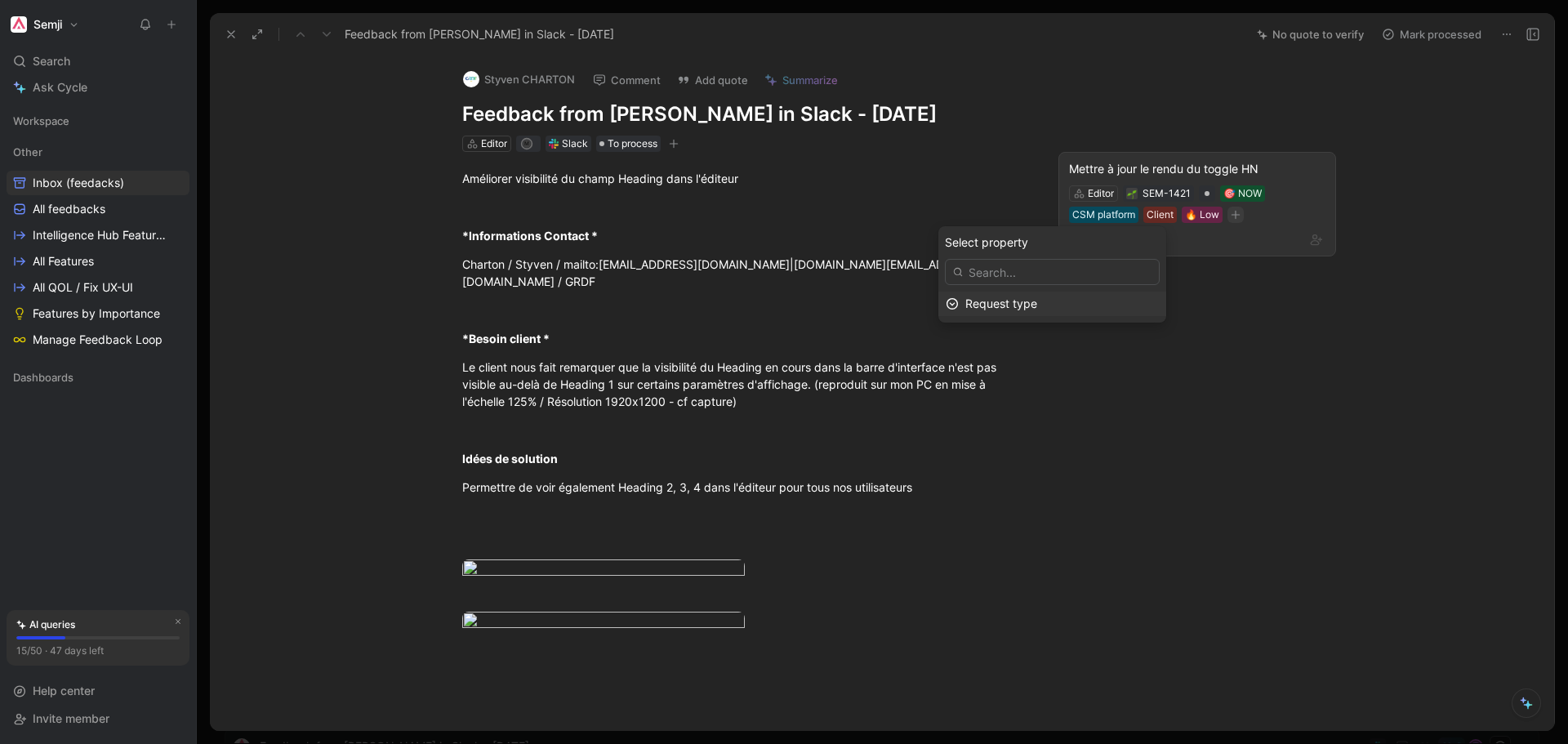
click at [1037, 299] on span "Request type" at bounding box center [1001, 304] width 71 height 14
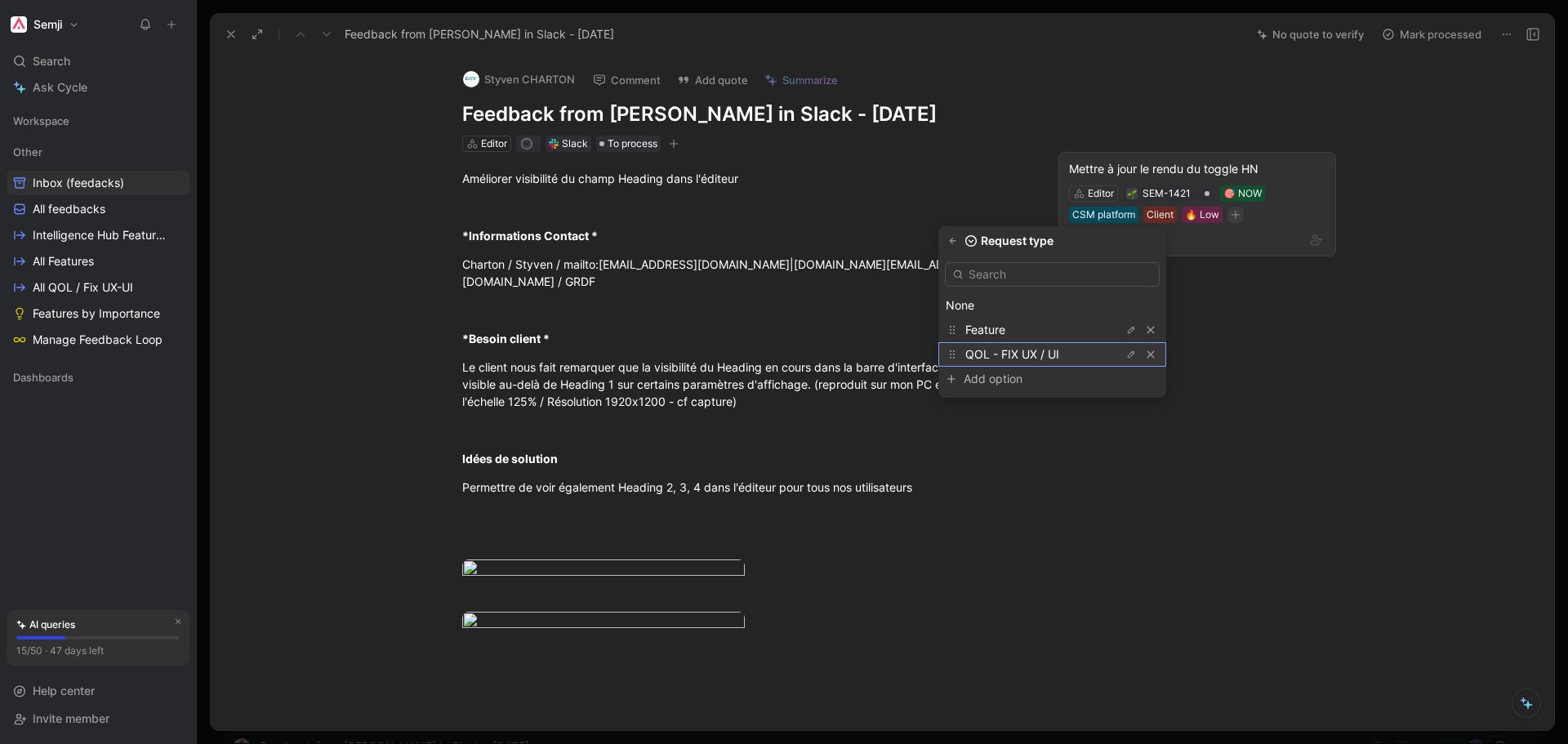
click at [1037, 354] on span "QOL - FIX UX / UI" at bounding box center [1012, 354] width 94 height 14
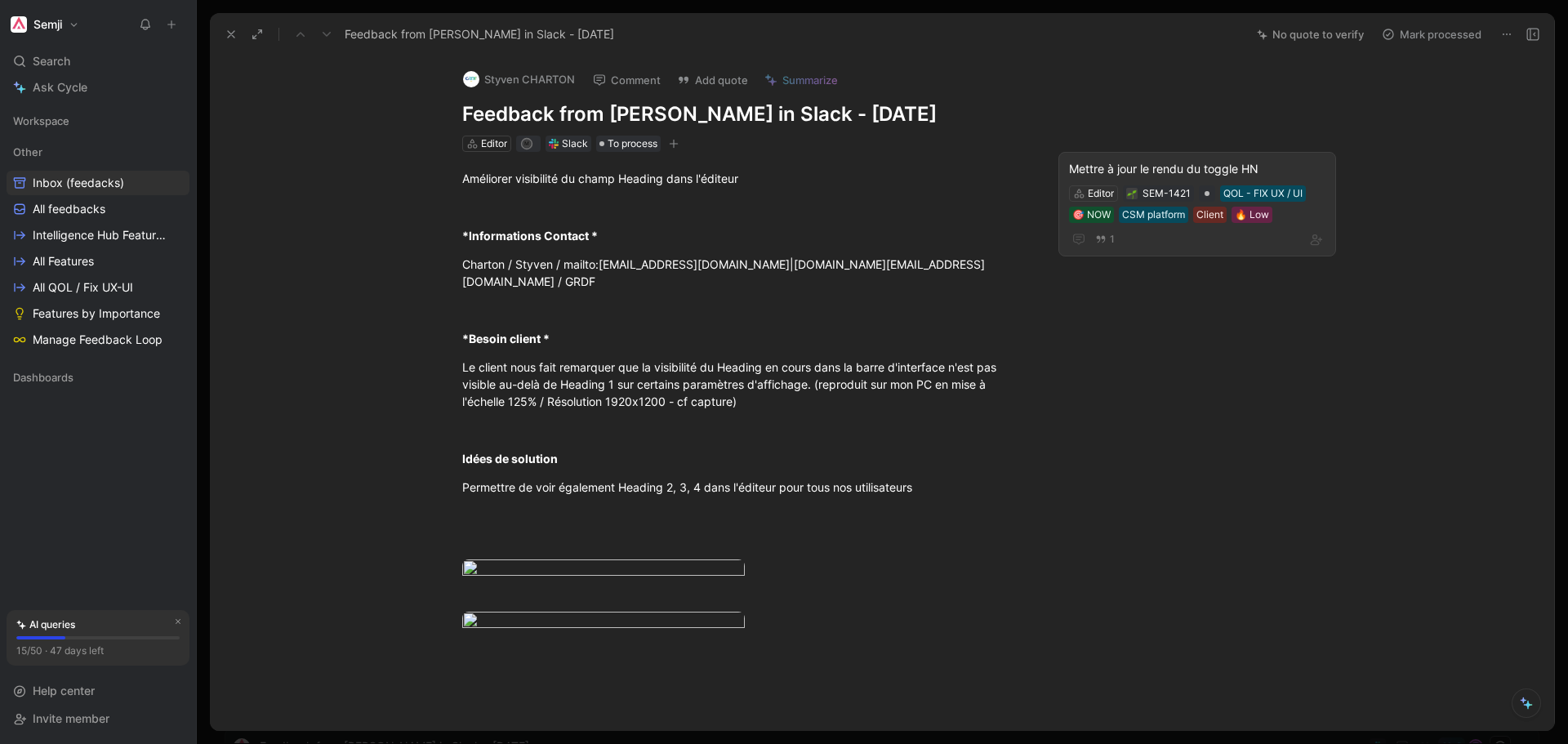
click at [1229, 354] on div "Améliorer visibilité du champ Heading dans l'éditeur *Informations Contact * Ch…" at bounding box center [745, 414] width 1002 height 524
click at [1183, 166] on div "Mettre à jour le rendu du toggle HN" at bounding box center [1197, 170] width 257 height 20
